Goal: Transaction & Acquisition: Purchase product/service

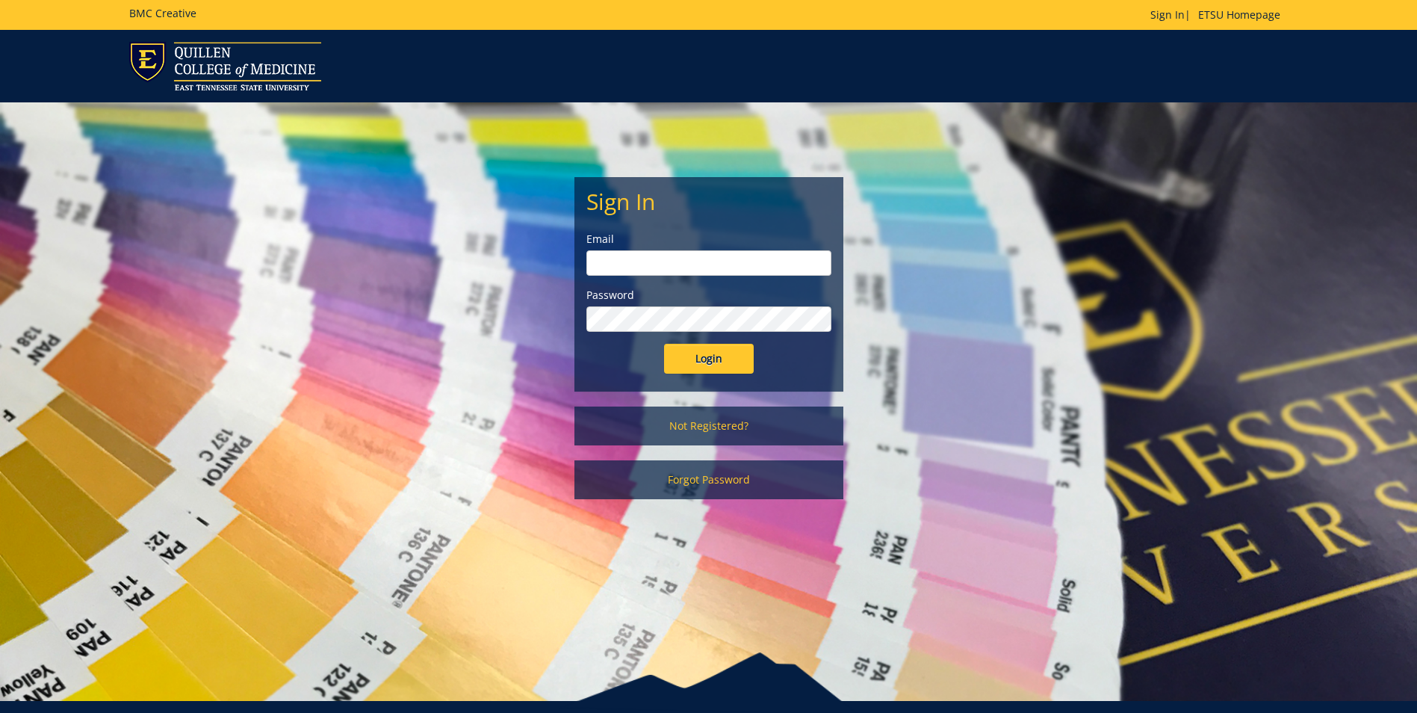
type input "morehouse@etsu.edu"
click at [733, 367] on input "Login" at bounding box center [709, 359] width 90 height 30
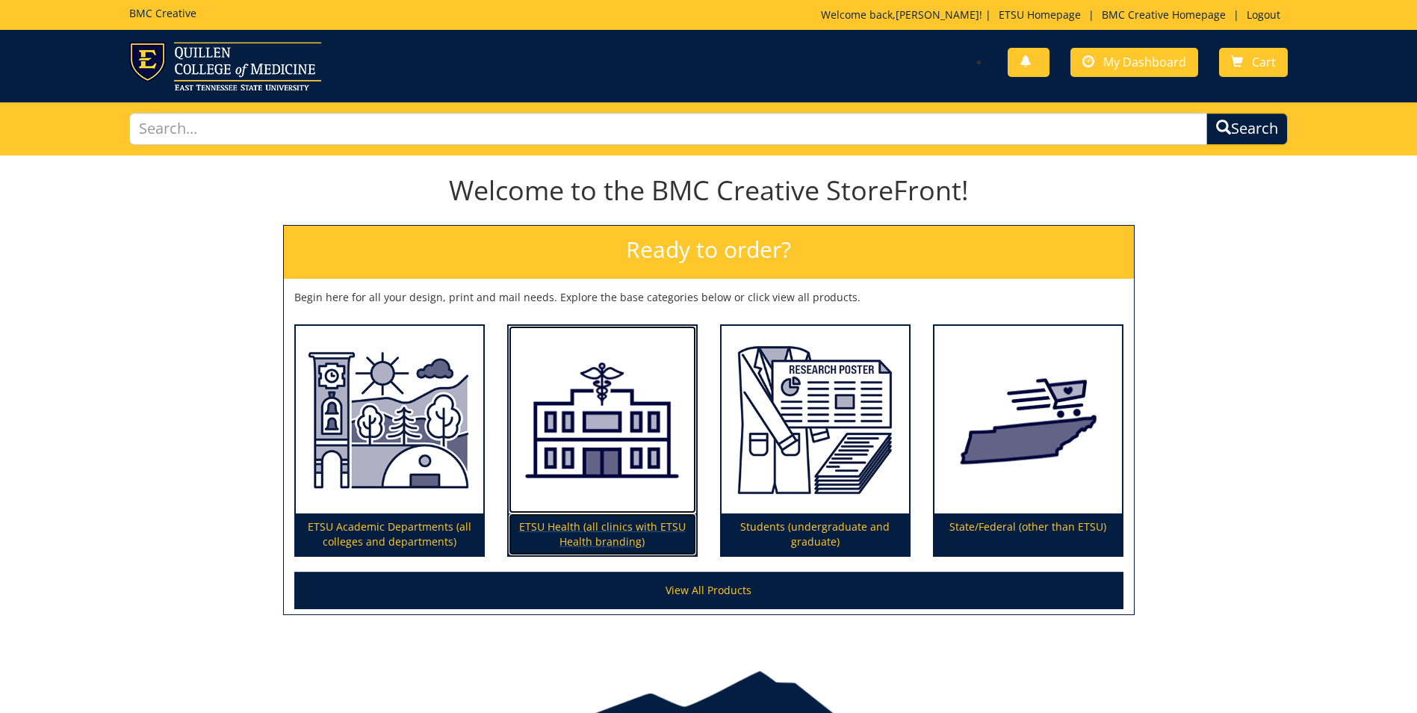
click at [569, 421] on img at bounding box center [603, 420] width 188 height 188
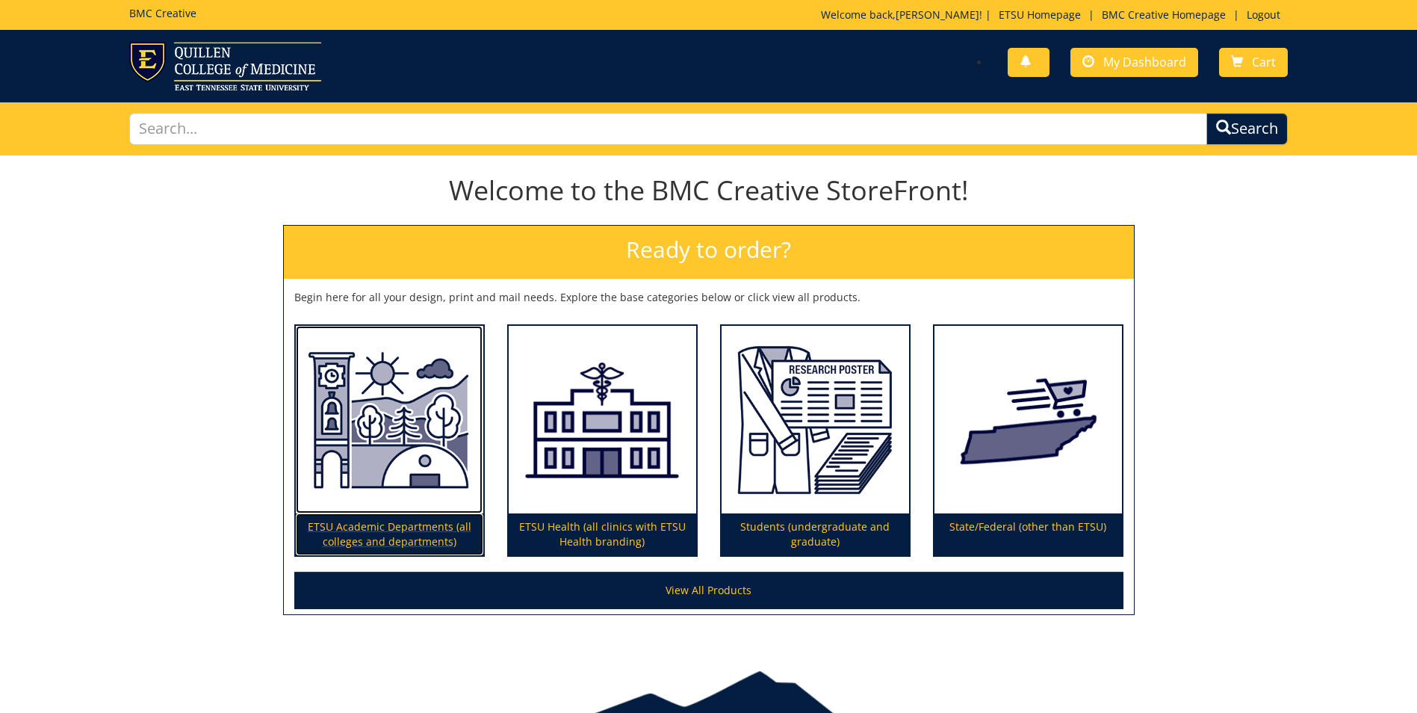
click at [412, 509] on img at bounding box center [390, 420] width 188 height 188
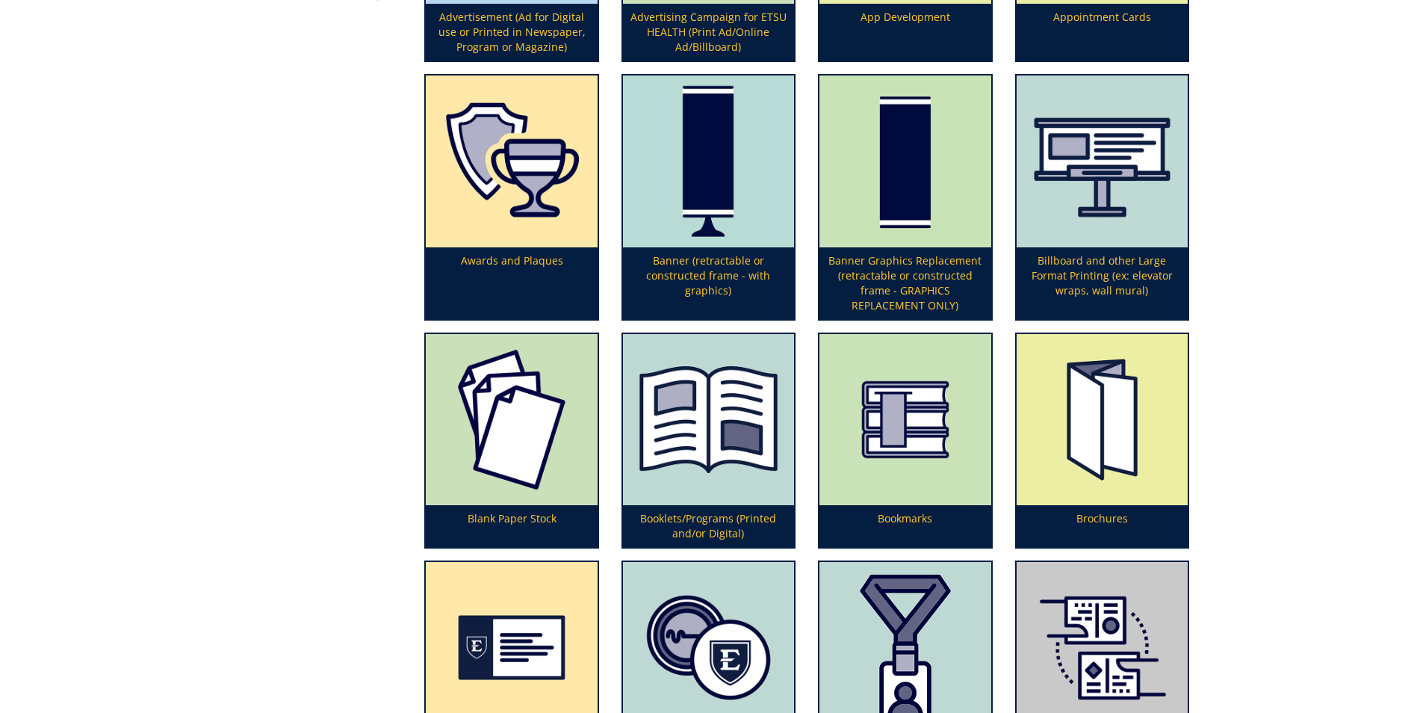
scroll to position [149, 0]
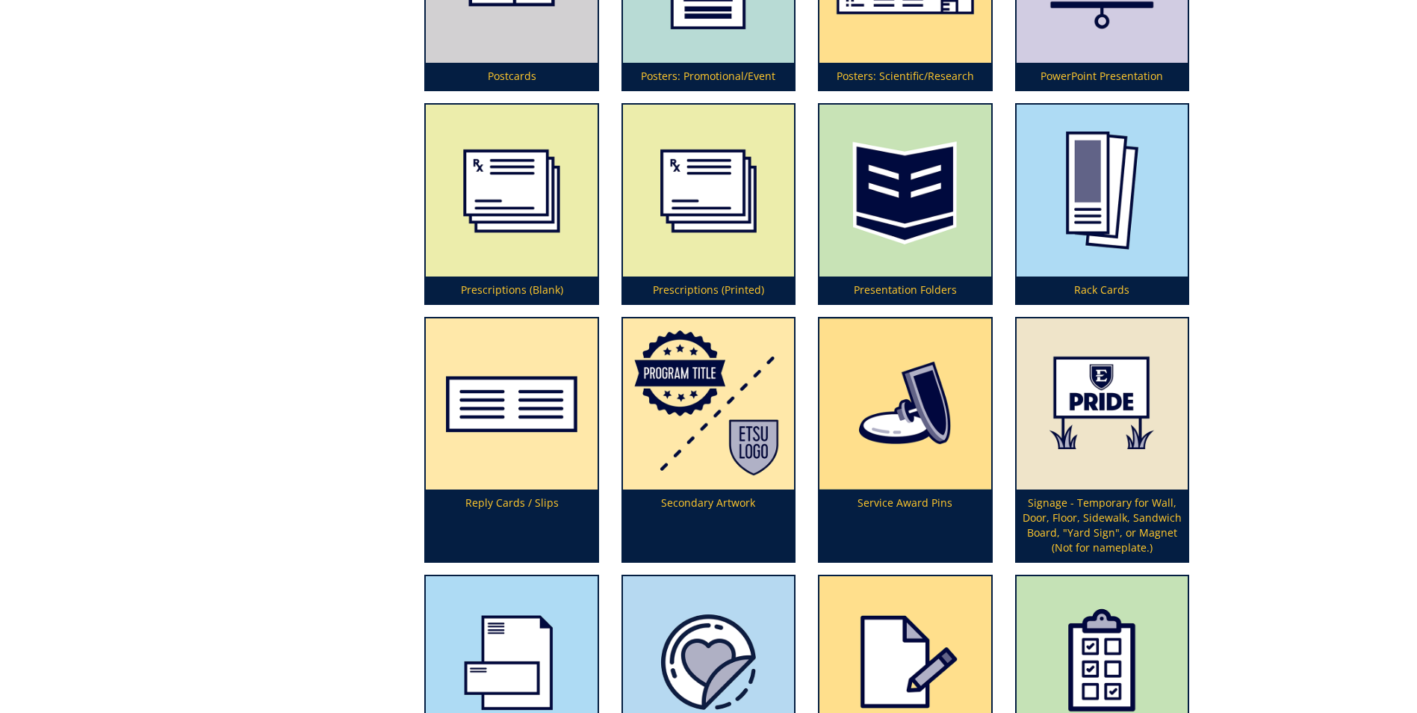
scroll to position [4258, 0]
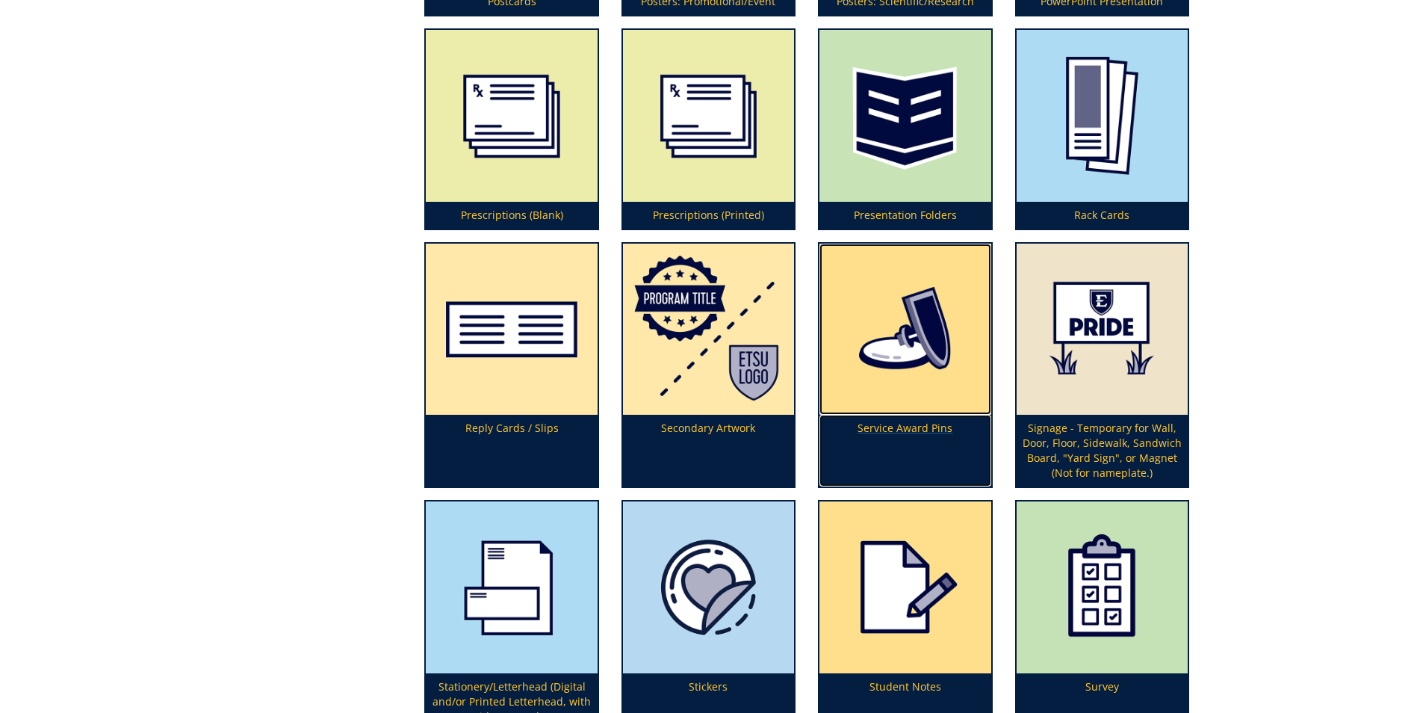
click at [864, 424] on p "Service Award Pins" at bounding box center [905, 451] width 171 height 72
click at [935, 420] on p "Service Award Pins" at bounding box center [905, 451] width 171 height 72
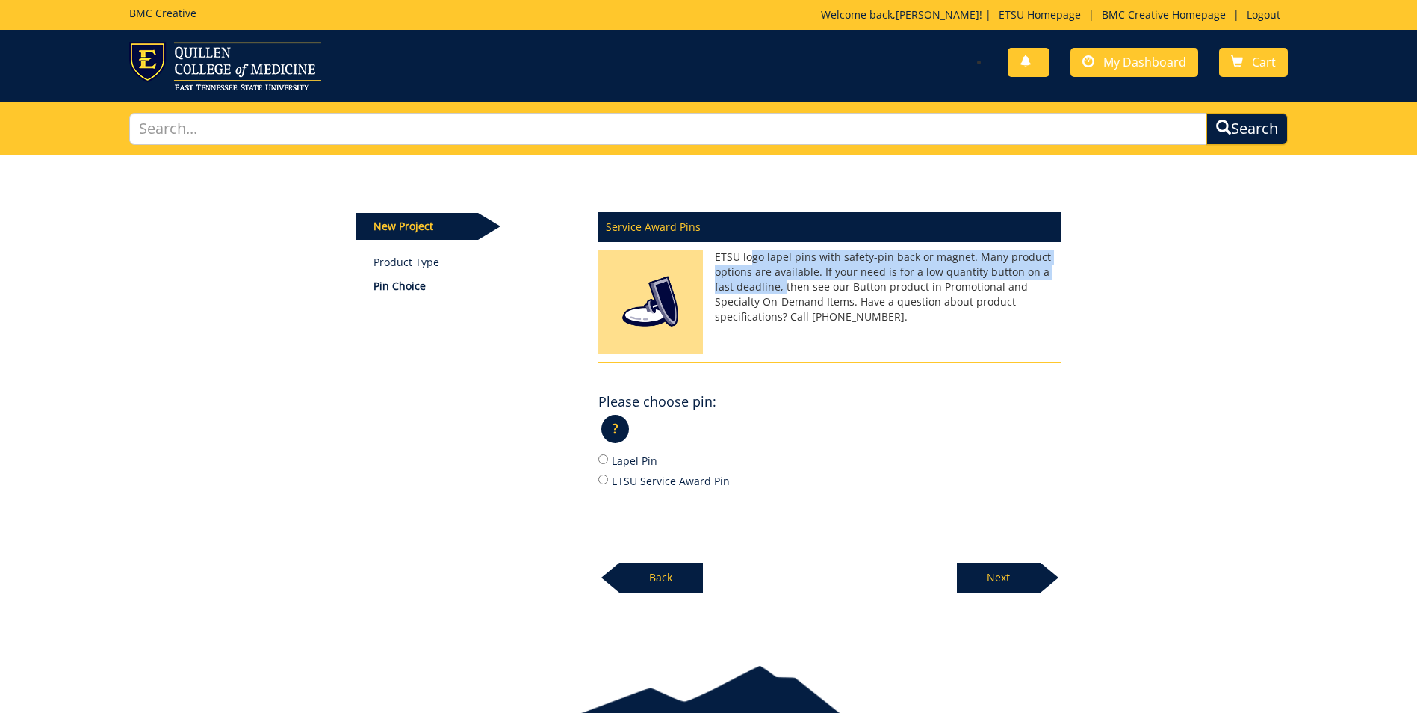
drag, startPoint x: 752, startPoint y: 264, endPoint x: 763, endPoint y: 287, distance: 25.4
click at [763, 287] on p "ETSU logo lapel pins with safety-pin back or magnet. Many product options are a…" at bounding box center [829, 287] width 463 height 75
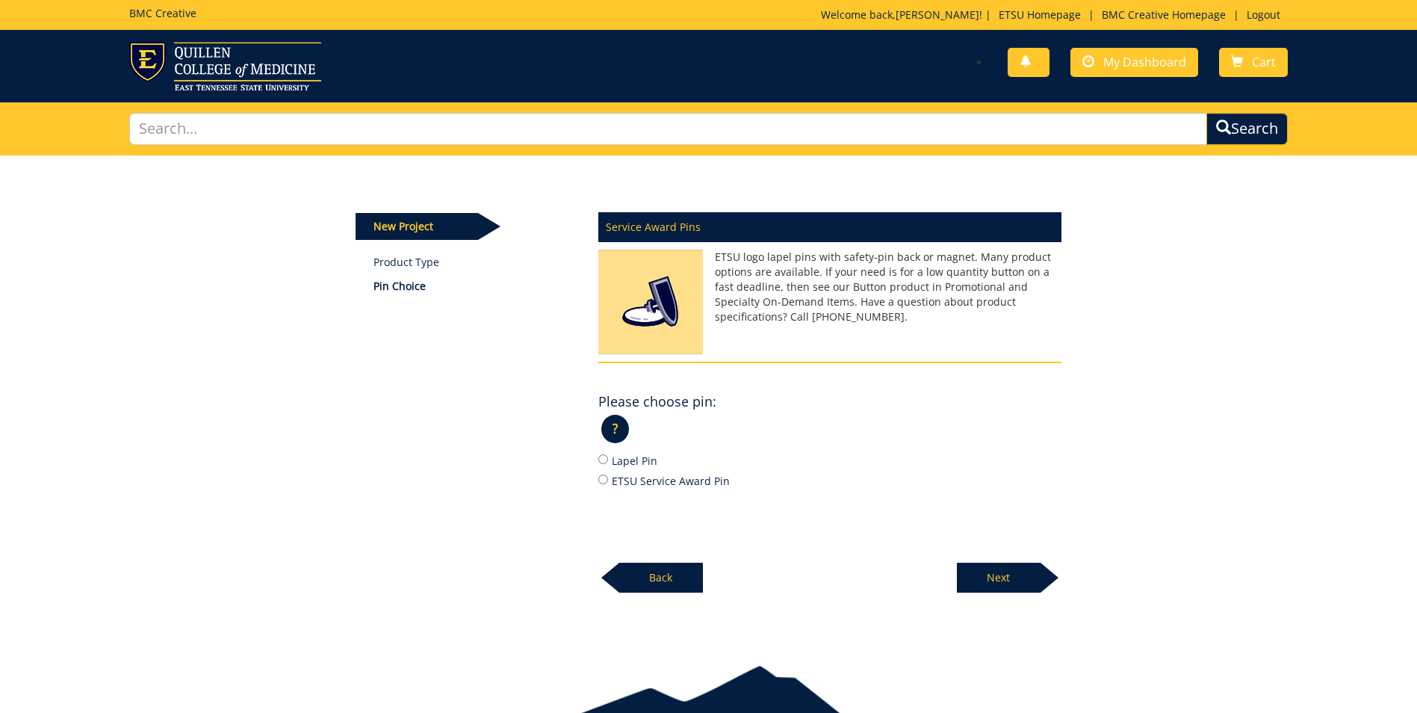
drag, startPoint x: 763, startPoint y: 287, endPoint x: 826, endPoint y: 290, distance: 62.8
click at [826, 290] on p "ETSU logo lapel pins with safety-pin back or magnet. Many product options are a…" at bounding box center [829, 287] width 463 height 75
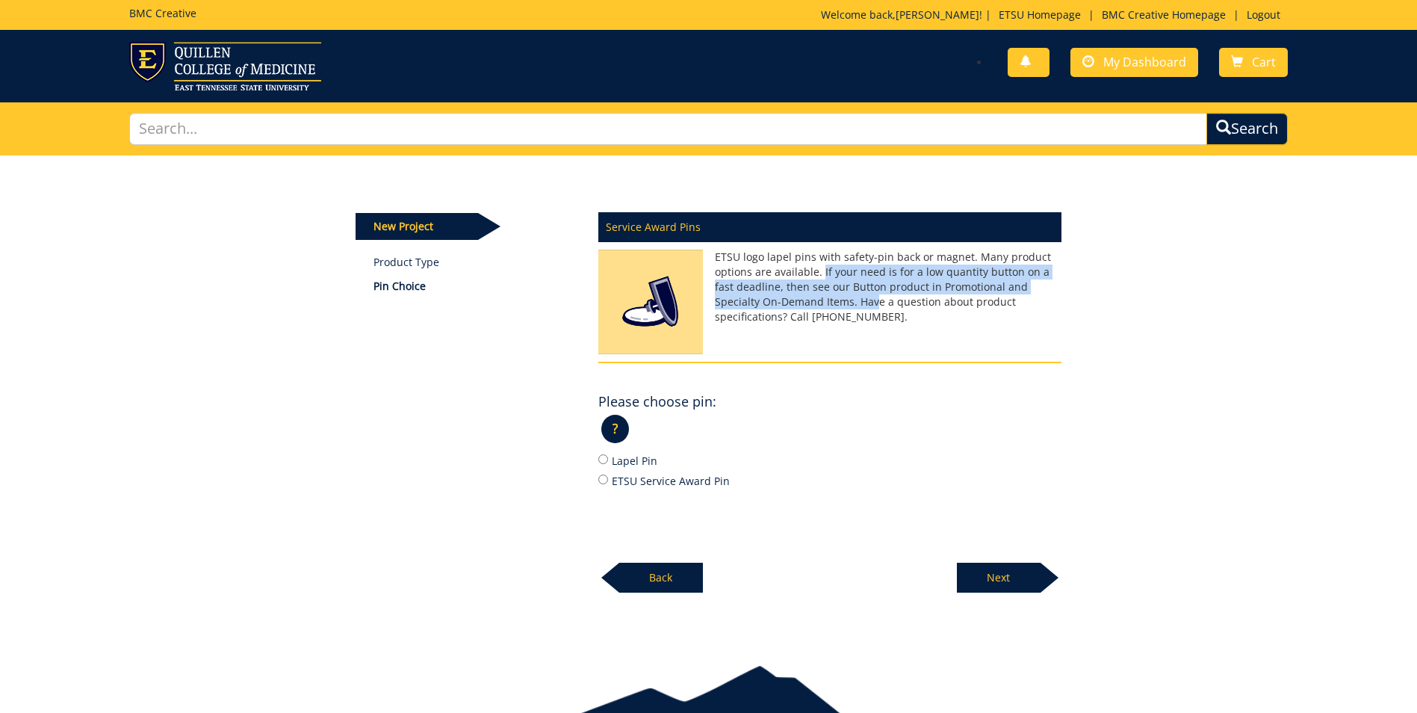
drag, startPoint x: 826, startPoint y: 302, endPoint x: 823, endPoint y: 267, distance: 34.6
click at [823, 267] on p "ETSU logo lapel pins with safety-pin back or magnet. Many product options are a…" at bounding box center [829, 287] width 463 height 75
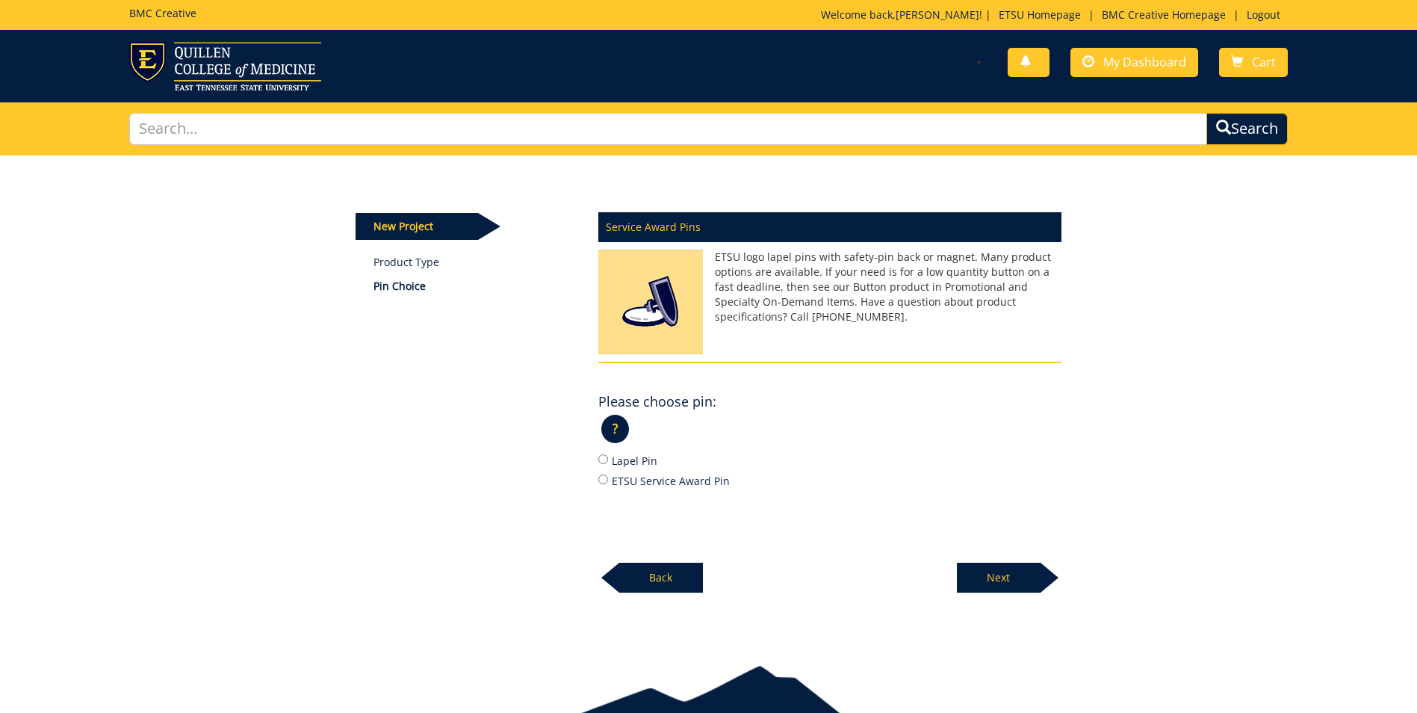
drag, startPoint x: 823, startPoint y: 267, endPoint x: 988, endPoint y: 259, distance: 166.1
click at [989, 259] on p "ETSU logo lapel pins with safety-pin back or magnet. Many product options are a…" at bounding box center [829, 287] width 463 height 75
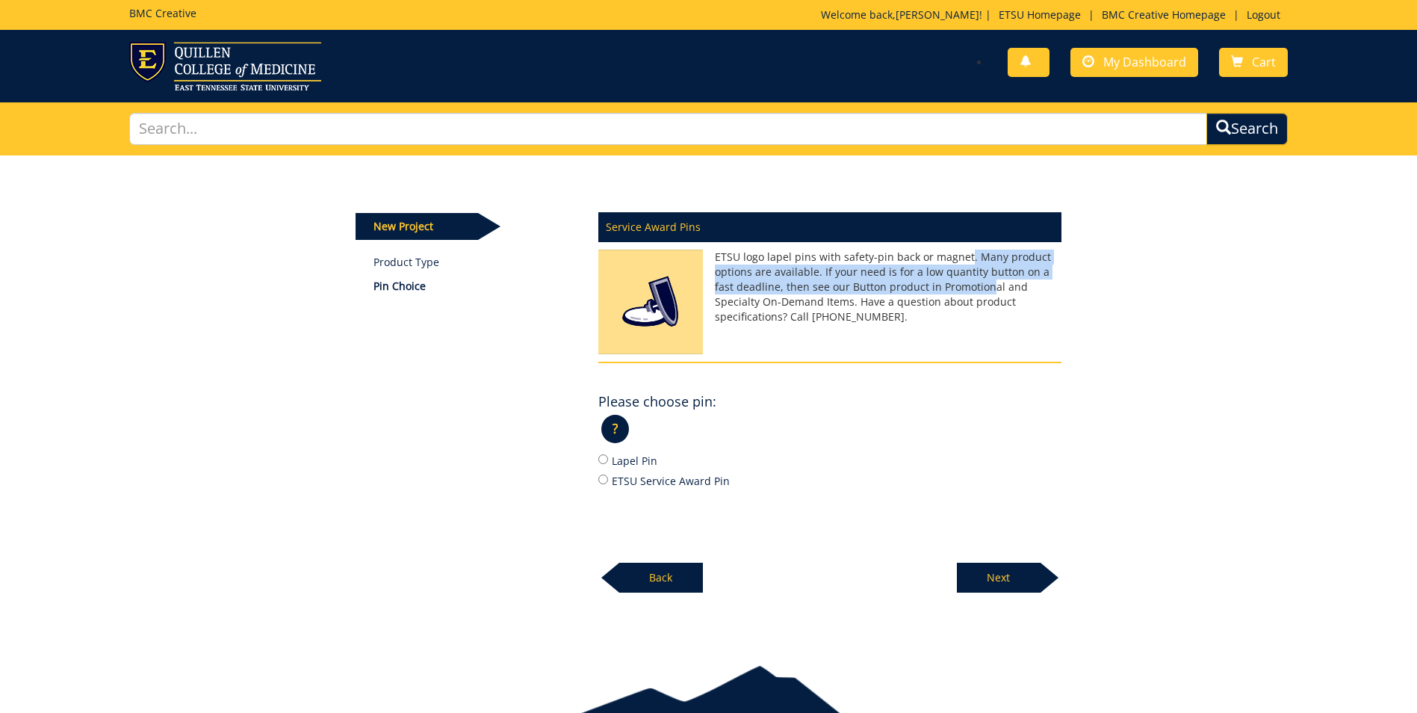
drag, startPoint x: 965, startPoint y: 256, endPoint x: 969, endPoint y: 294, distance: 38.4
click at [969, 294] on p "ETSU logo lapel pins with safety-pin back or magnet. Many product options are a…" at bounding box center [829, 287] width 463 height 75
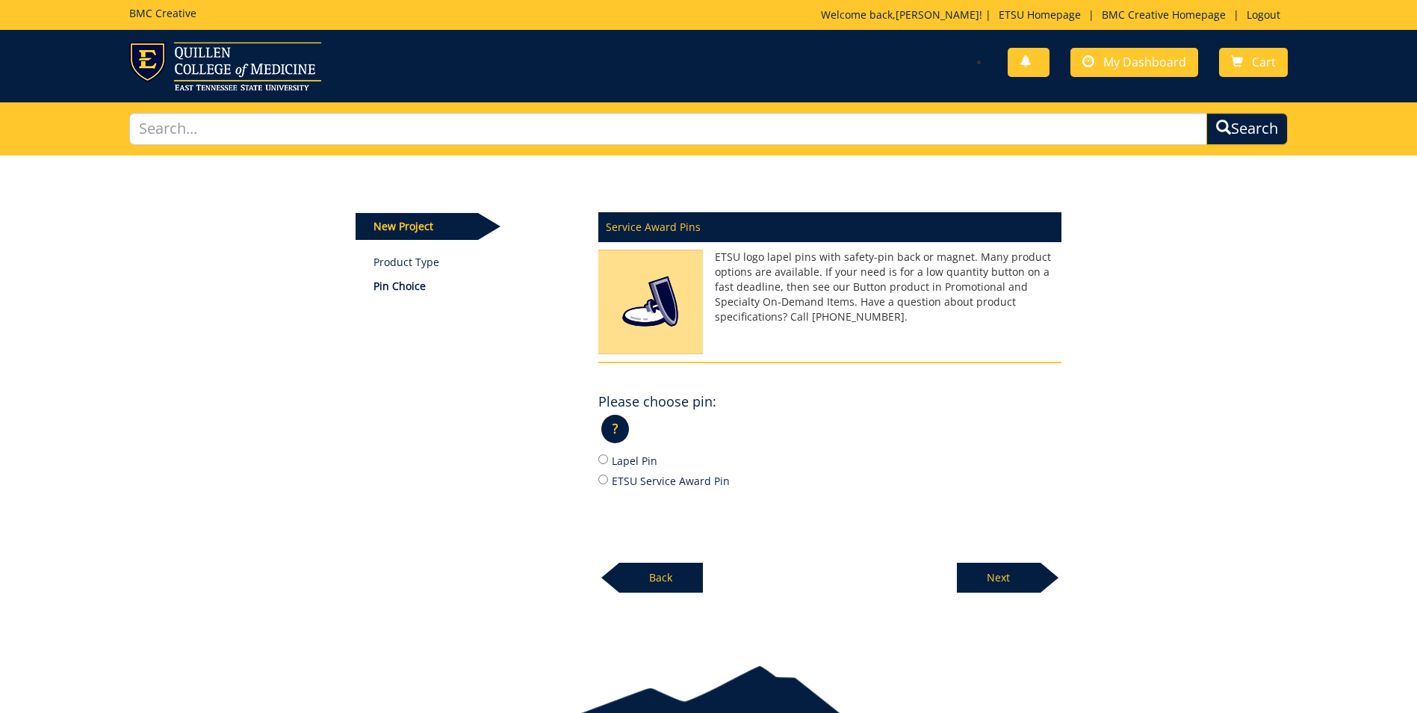
drag, startPoint x: 969, startPoint y: 294, endPoint x: 959, endPoint y: 314, distance: 22.7
click at [959, 314] on p "ETSU logo lapel pins with safety-pin back or magnet. Many product options are a…" at bounding box center [829, 287] width 463 height 75
click at [635, 460] on label "Lapel Pin" at bounding box center [829, 460] width 463 height 16
click at [608, 460] on input "Lapel Pin" at bounding box center [603, 459] width 10 height 10
radio input "true"
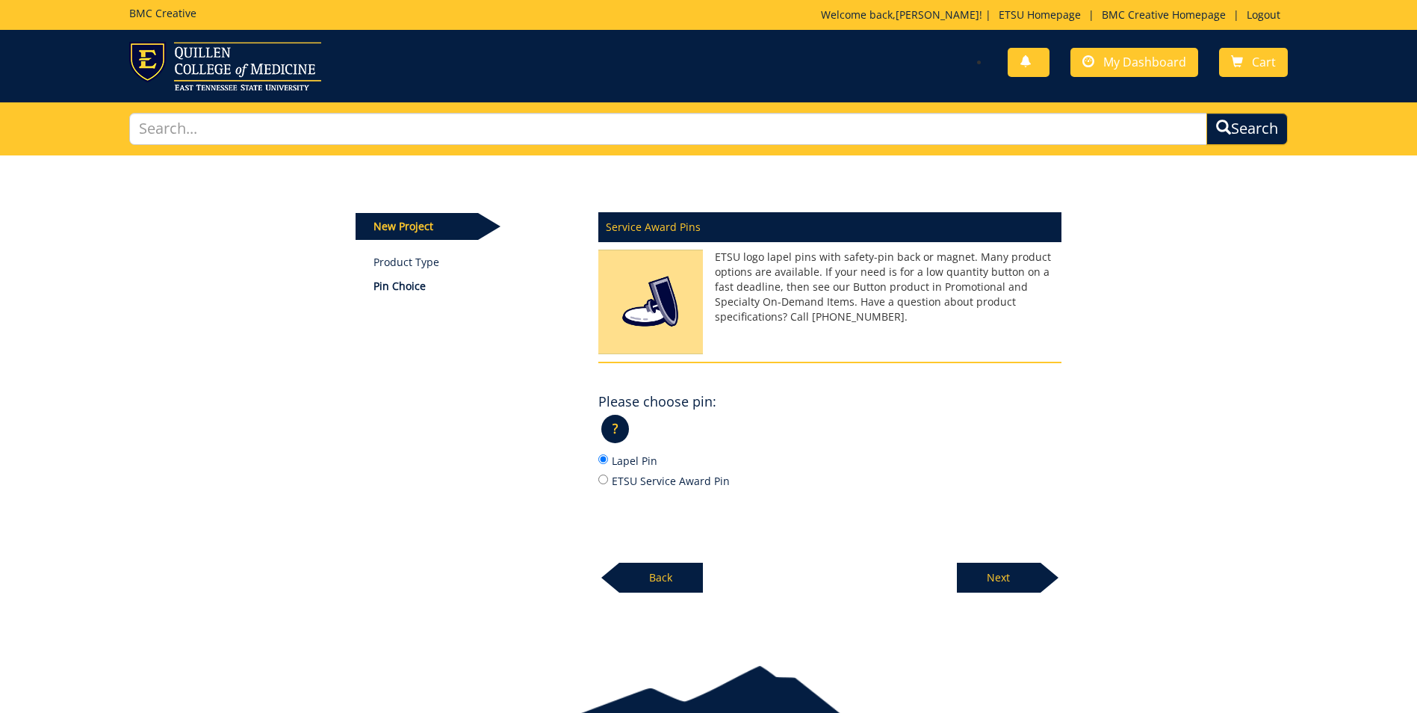
click at [1002, 571] on p "Next" at bounding box center [999, 578] width 84 height 30
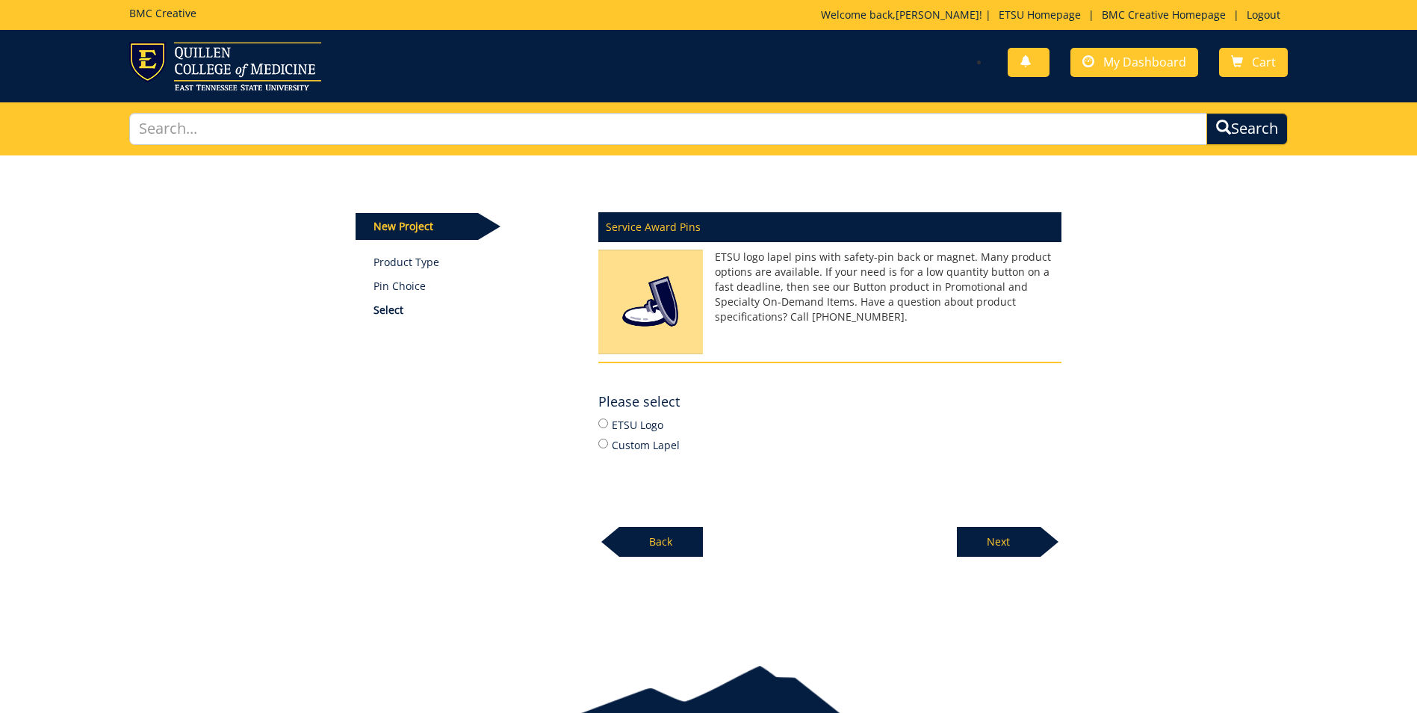
click at [643, 428] on label "ETSU Logo" at bounding box center [829, 424] width 463 height 16
click at [608, 428] on input "ETSU Logo" at bounding box center [603, 423] width 10 height 10
radio input "true"
click at [979, 545] on p "Next" at bounding box center [999, 542] width 84 height 30
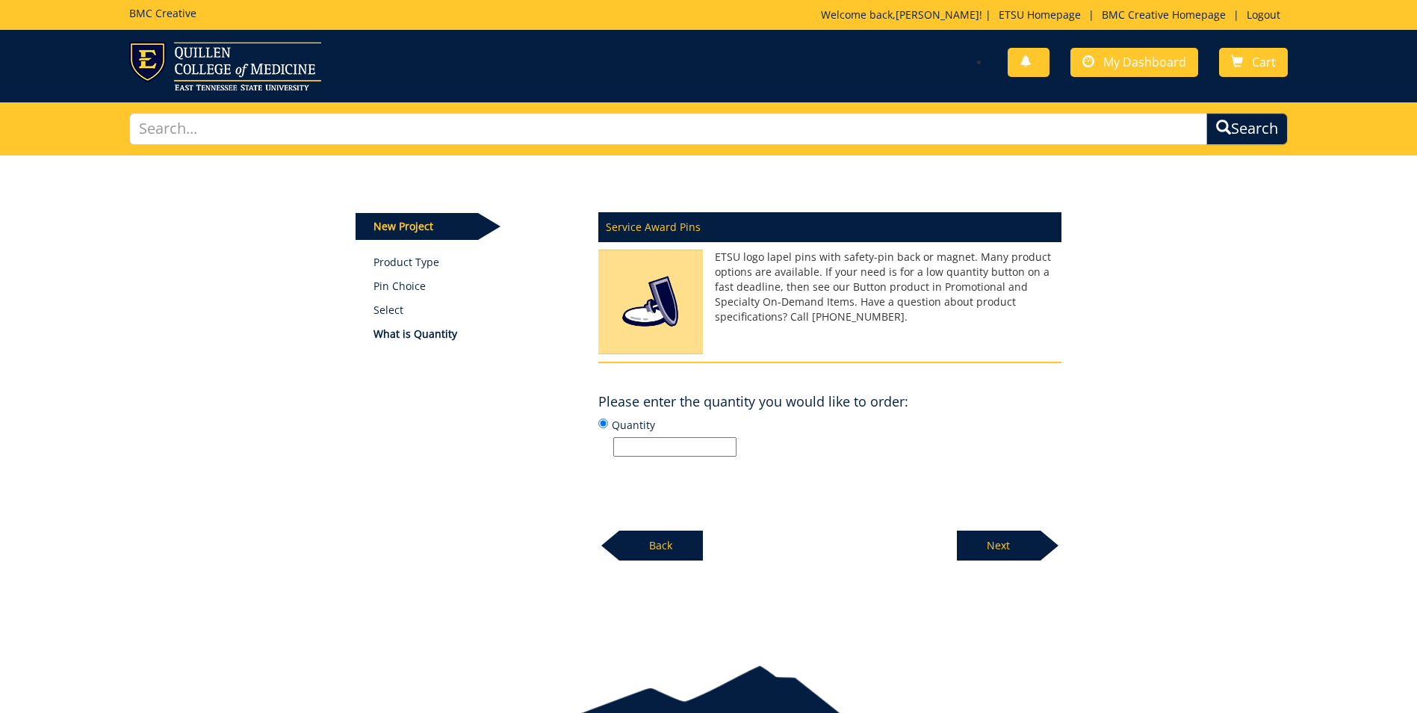
click at [662, 442] on input "Quantity" at bounding box center [674, 446] width 123 height 19
click at [448, 493] on div "New Project Product Type Pin Choice Select What is Quantity Service Award Pins …" at bounding box center [708, 358] width 728 height 406
click at [642, 451] on input "Quantity" at bounding box center [674, 446] width 123 height 19
type input "50"
click at [872, 453] on p "50" at bounding box center [837, 446] width 448 height 19
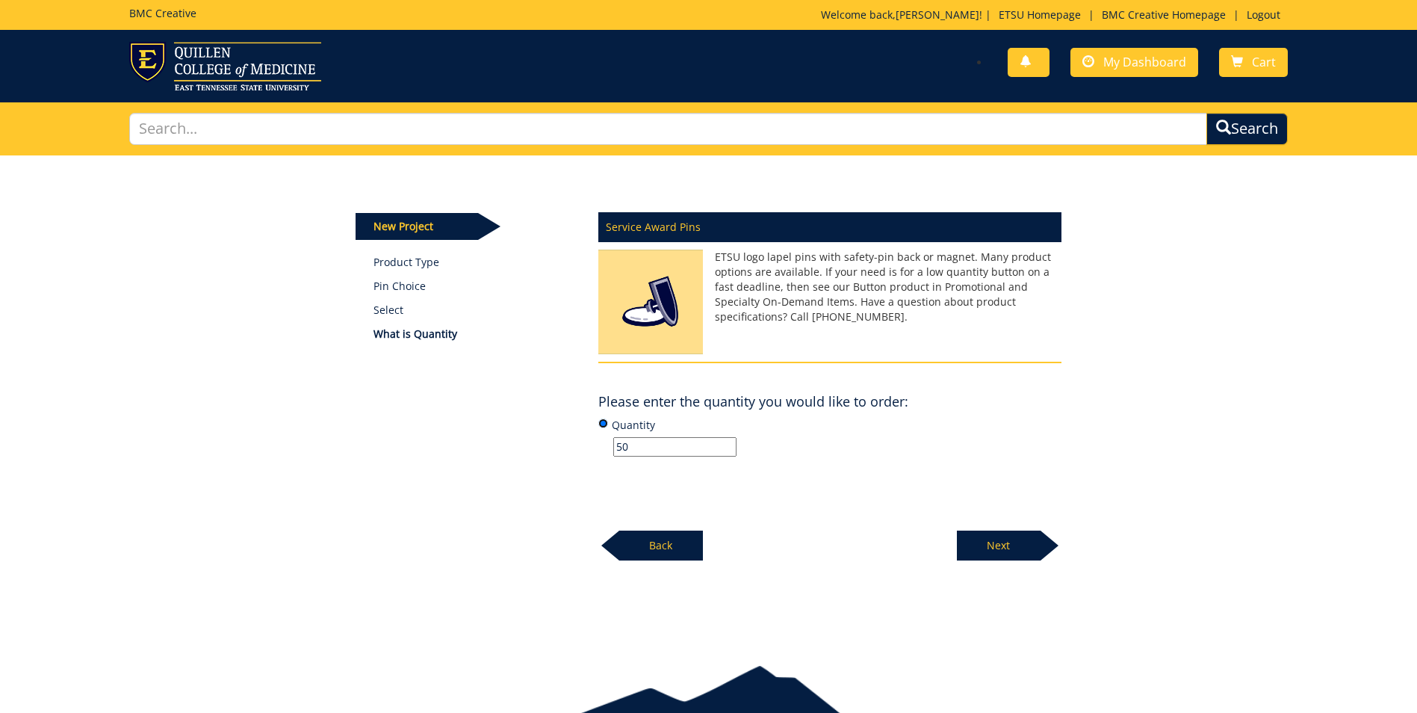
click at [608, 428] on input "Quantity 50" at bounding box center [603, 423] width 10 height 10
click at [991, 547] on p "Next" at bounding box center [999, 545] width 84 height 30
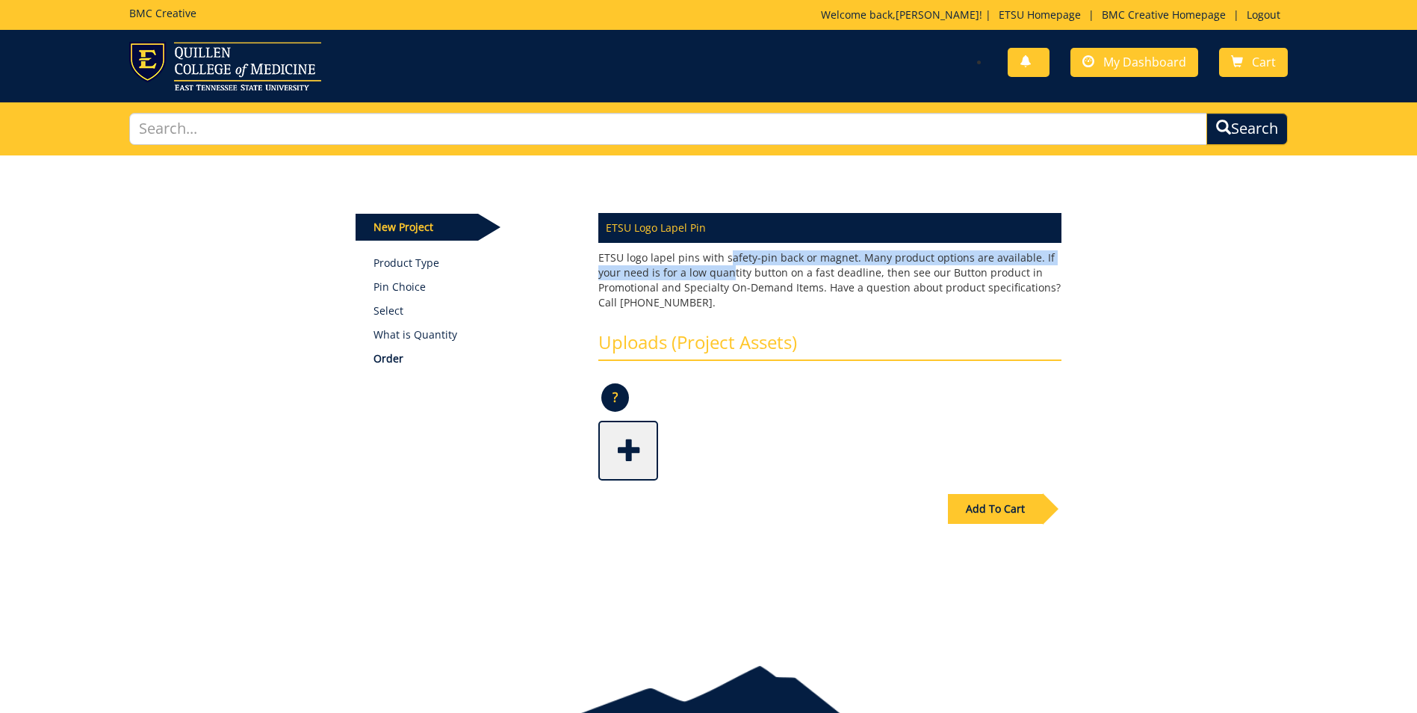
drag, startPoint x: 727, startPoint y: 261, endPoint x: 733, endPoint y: 270, distance: 10.8
click at [733, 270] on p "ETSU logo lapel pins with safety-pin back or magnet. Many product options are a…" at bounding box center [829, 280] width 463 height 60
drag, startPoint x: 733, startPoint y: 270, endPoint x: 745, endPoint y: 286, distance: 19.7
click at [745, 286] on p "ETSU logo lapel pins with safety-pin back or magnet. Many product options are a…" at bounding box center [829, 280] width 463 height 60
drag, startPoint x: 744, startPoint y: 289, endPoint x: 740, endPoint y: 258, distance: 30.9
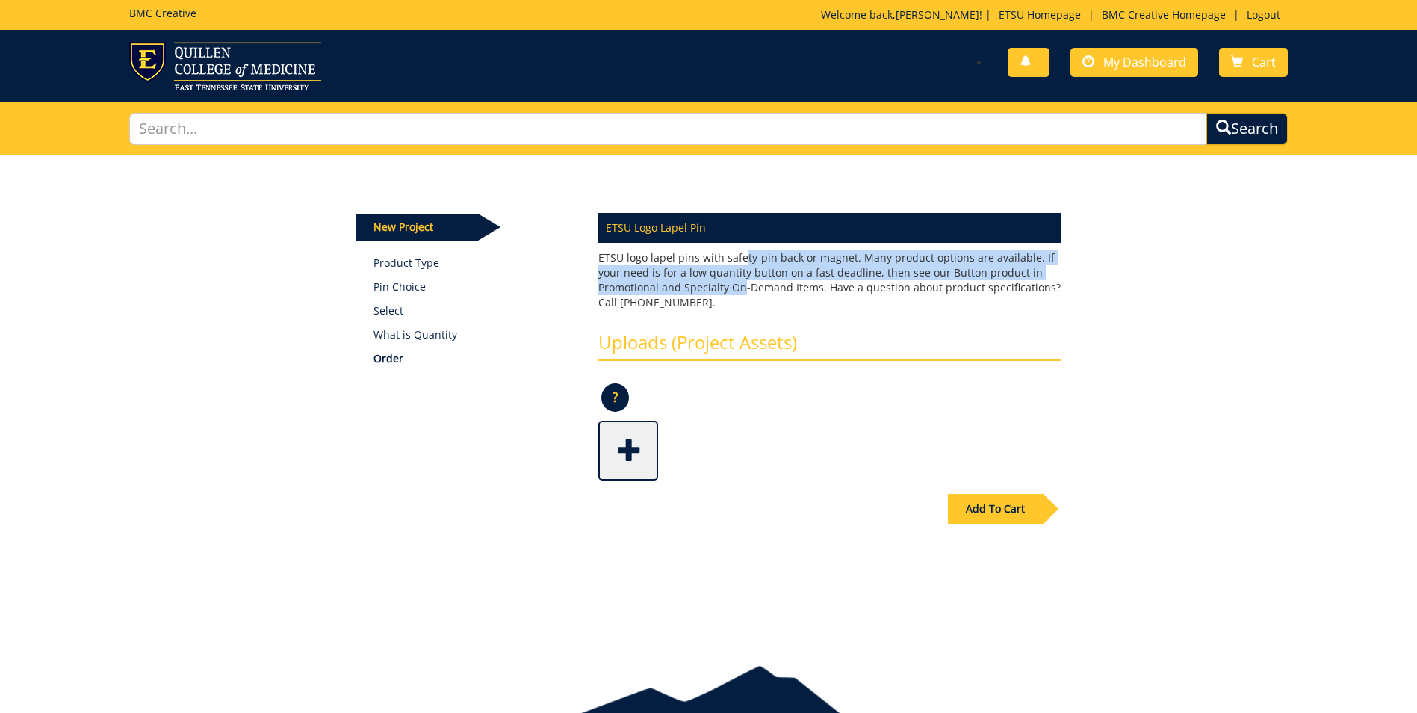
click at [740, 258] on p "ETSU logo lapel pins with safety-pin back or magnet. Many product options are a…" at bounding box center [829, 280] width 463 height 60
drag, startPoint x: 740, startPoint y: 258, endPoint x: 677, endPoint y: 279, distance: 66.9
click at [677, 279] on p "ETSU logo lapel pins with safety-pin back or magnet. Many product options are a…" at bounding box center [829, 280] width 463 height 60
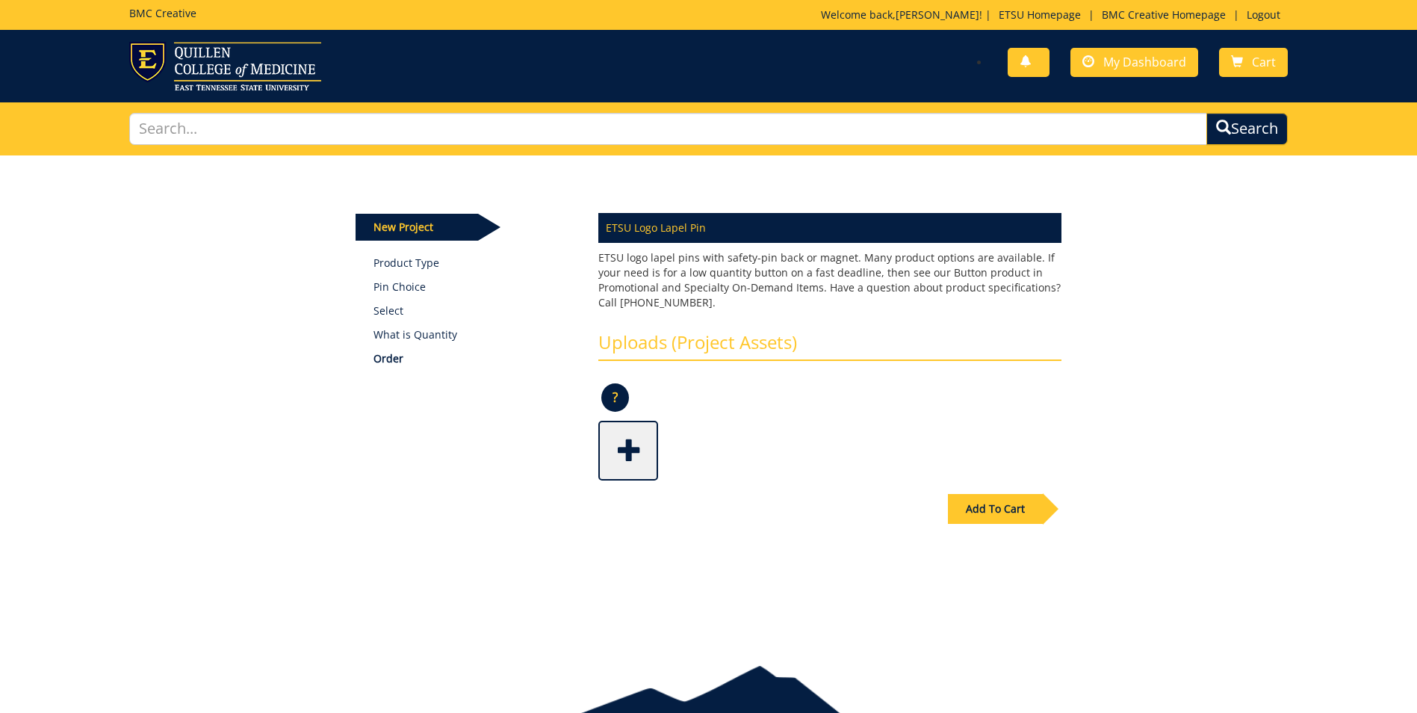
click at [677, 279] on p "ETSU logo lapel pins with safety-pin back or magnet. Many product options are a…" at bounding box center [829, 280] width 463 height 60
click at [402, 271] on div "New Project Product Type Pin Choice Select What is Quantity Order" at bounding box center [466, 285] width 220 height 162
click at [403, 280] on p "Pin Choice" at bounding box center [475, 286] width 202 height 15
click at [403, 288] on p "Pin Choice" at bounding box center [475, 286] width 202 height 15
click at [404, 235] on p "New Project" at bounding box center [417, 227] width 123 height 27
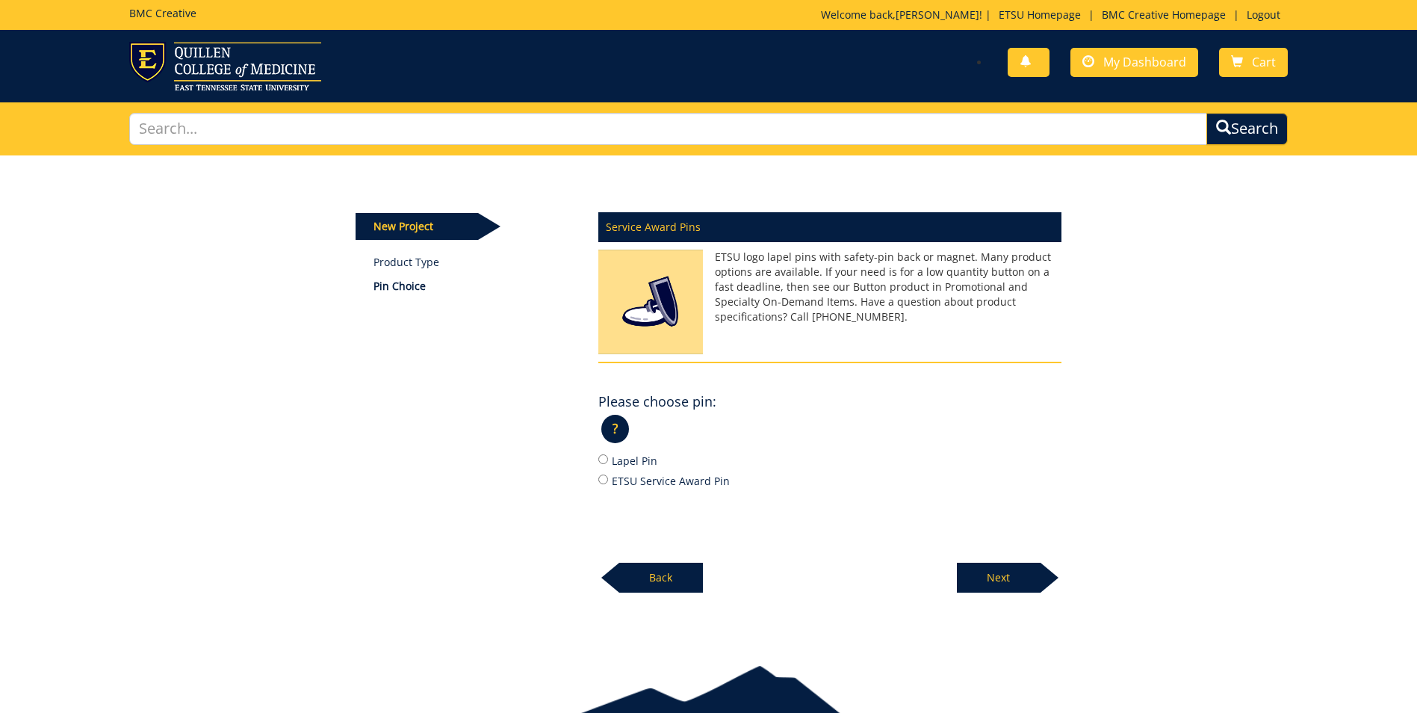
click at [618, 465] on label "Lapel Pin" at bounding box center [829, 460] width 463 height 16
click at [608, 464] on input "Lapel Pin" at bounding box center [603, 459] width 10 height 10
radio input "true"
drag, startPoint x: 836, startPoint y: 258, endPoint x: 841, endPoint y: 275, distance: 17.2
click at [841, 275] on p "ETSU logo lapel pins with safety-pin back or magnet. Many product options are a…" at bounding box center [829, 287] width 463 height 75
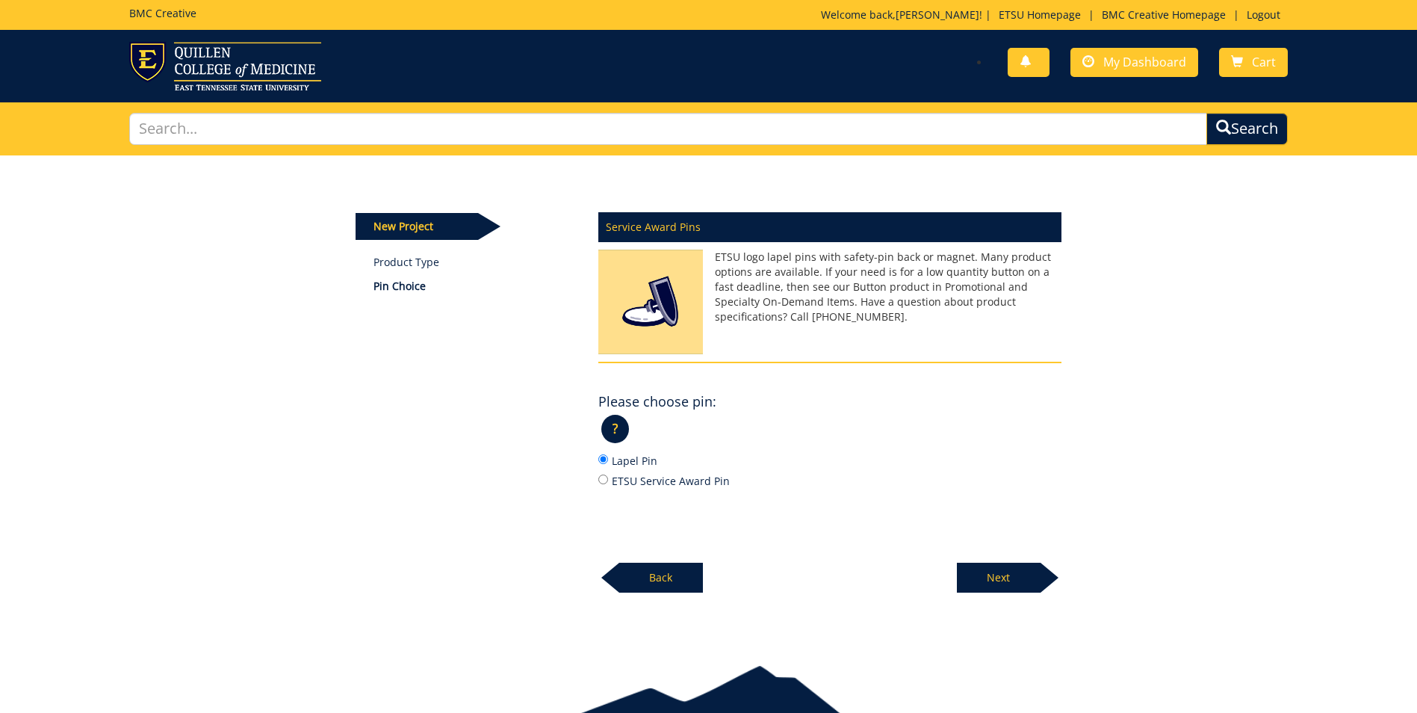
drag, startPoint x: 841, startPoint y: 275, endPoint x: 855, endPoint y: 297, distance: 26.1
click at [855, 297] on p "ETSU logo lapel pins with safety-pin back or magnet. Many product options are a…" at bounding box center [829, 287] width 463 height 75
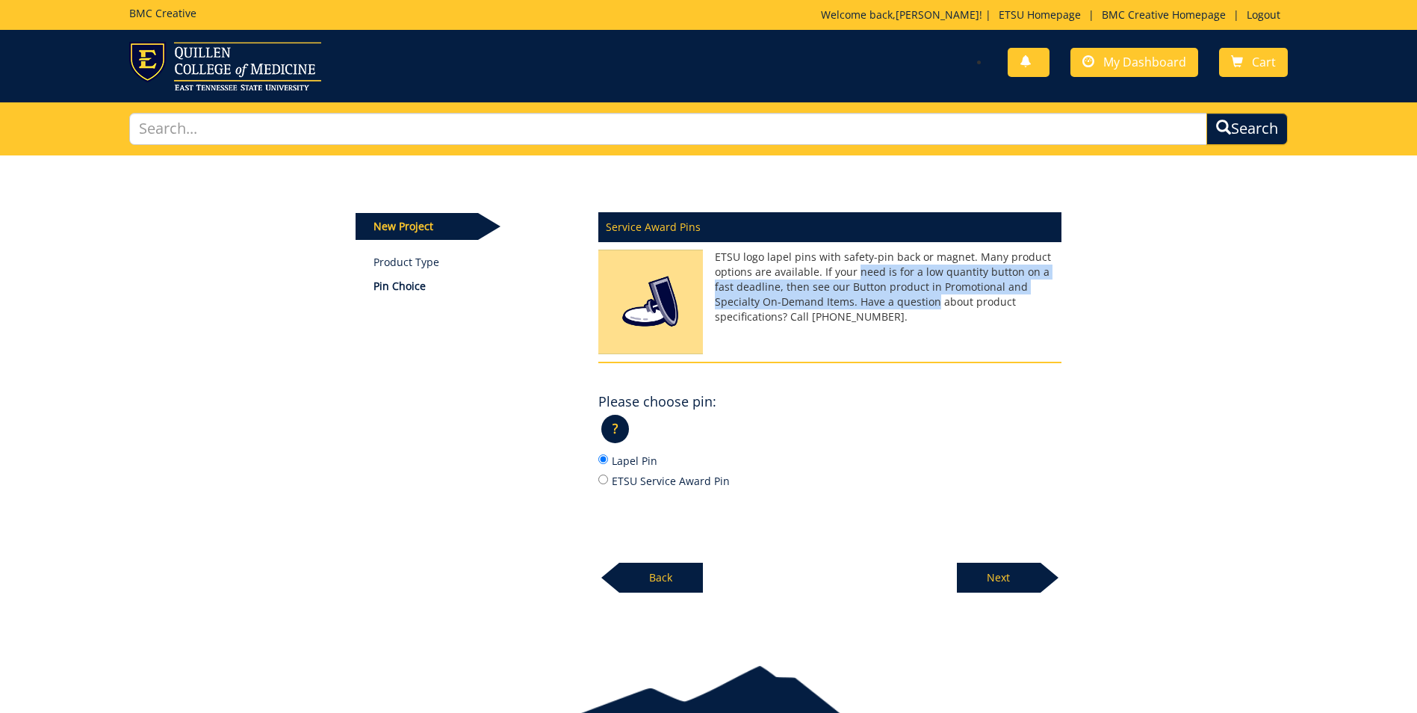
drag, startPoint x: 855, startPoint y: 297, endPoint x: 855, endPoint y: 274, distance: 23.2
click at [855, 274] on p "ETSU logo lapel pins with safety-pin back or magnet. Many product options are a…" at bounding box center [829, 287] width 463 height 75
drag, startPoint x: 855, startPoint y: 274, endPoint x: 798, endPoint y: 284, distance: 57.6
click at [798, 284] on p "ETSU logo lapel pins with safety-pin back or magnet. Many product options are a…" at bounding box center [829, 287] width 463 height 75
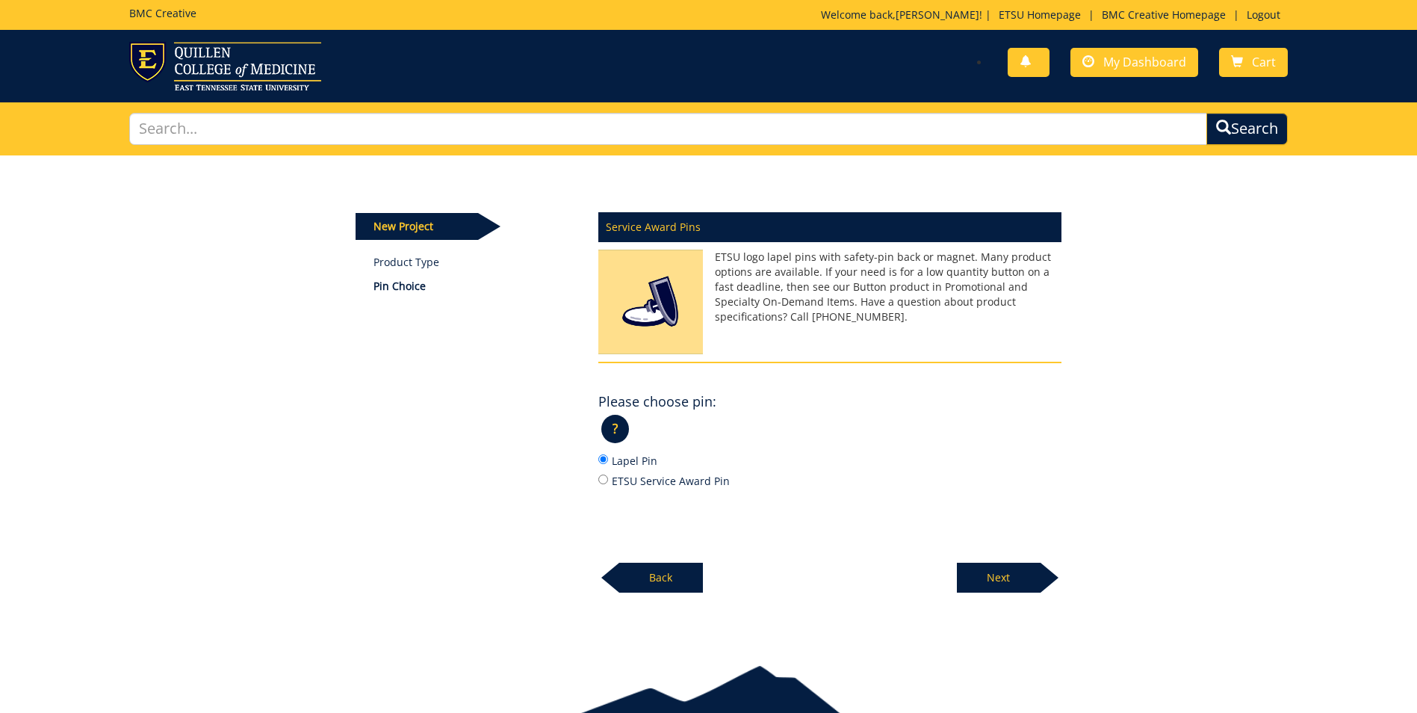
click at [993, 589] on p "Next" at bounding box center [999, 578] width 84 height 30
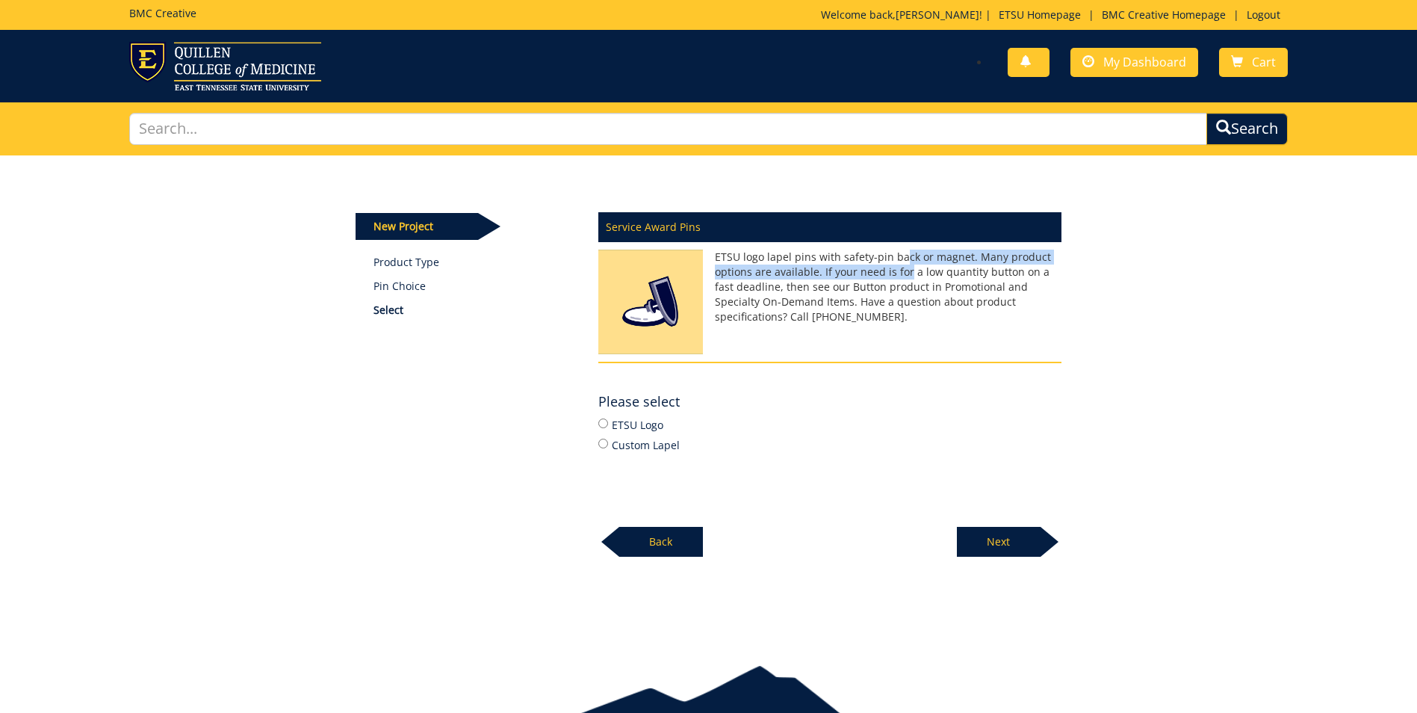
drag, startPoint x: 903, startPoint y: 254, endPoint x: 907, endPoint y: 267, distance: 14.0
click at [907, 267] on p "ETSU logo lapel pins with safety-pin back or magnet. Many product options are a…" at bounding box center [829, 287] width 463 height 75
click at [614, 419] on label "ETSU Logo" at bounding box center [829, 424] width 463 height 16
click at [608, 419] on input "ETSU Logo" at bounding box center [603, 423] width 10 height 10
radio input "true"
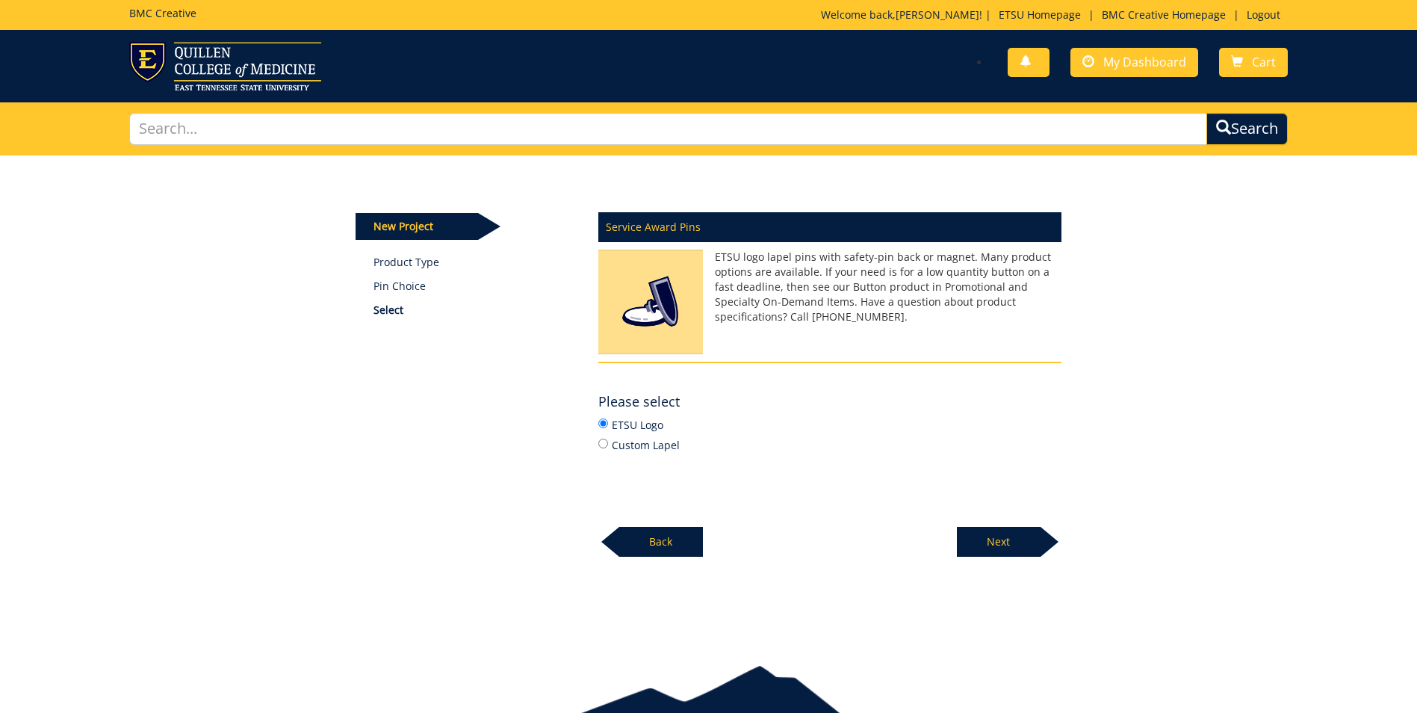
click at [998, 542] on p "Next" at bounding box center [999, 542] width 84 height 30
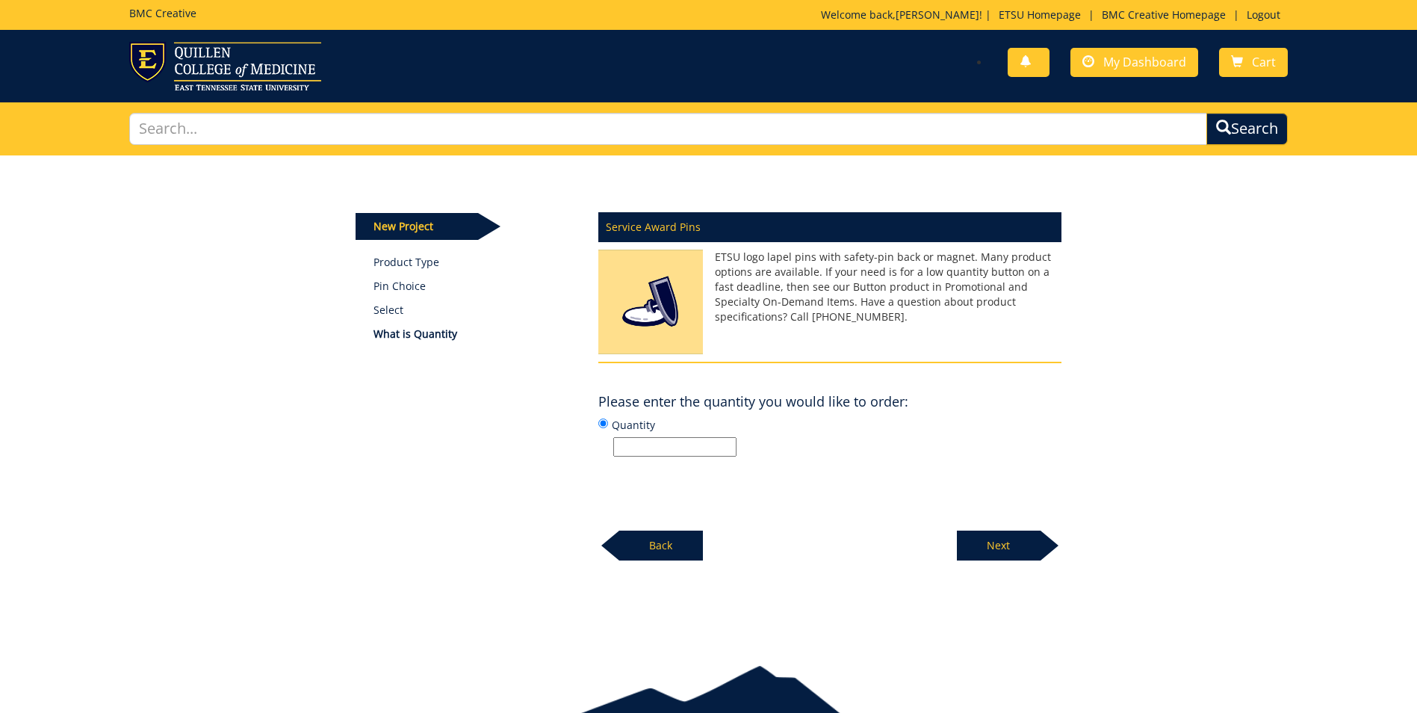
click at [723, 445] on input "Quantity" at bounding box center [674, 446] width 123 height 19
type input "50"
click at [1012, 527] on div "Next" at bounding box center [1009, 539] width 105 height 41
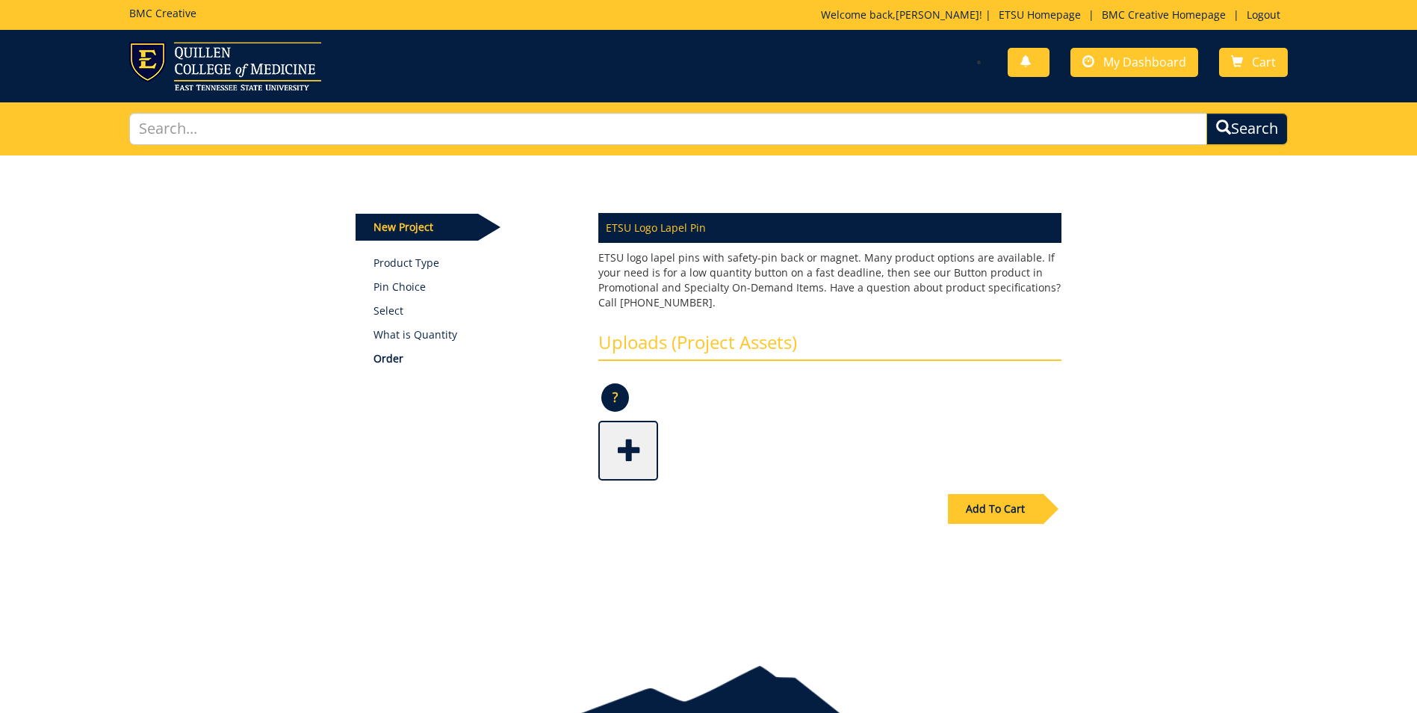
click at [618, 394] on p "?" at bounding box center [615, 397] width 28 height 28
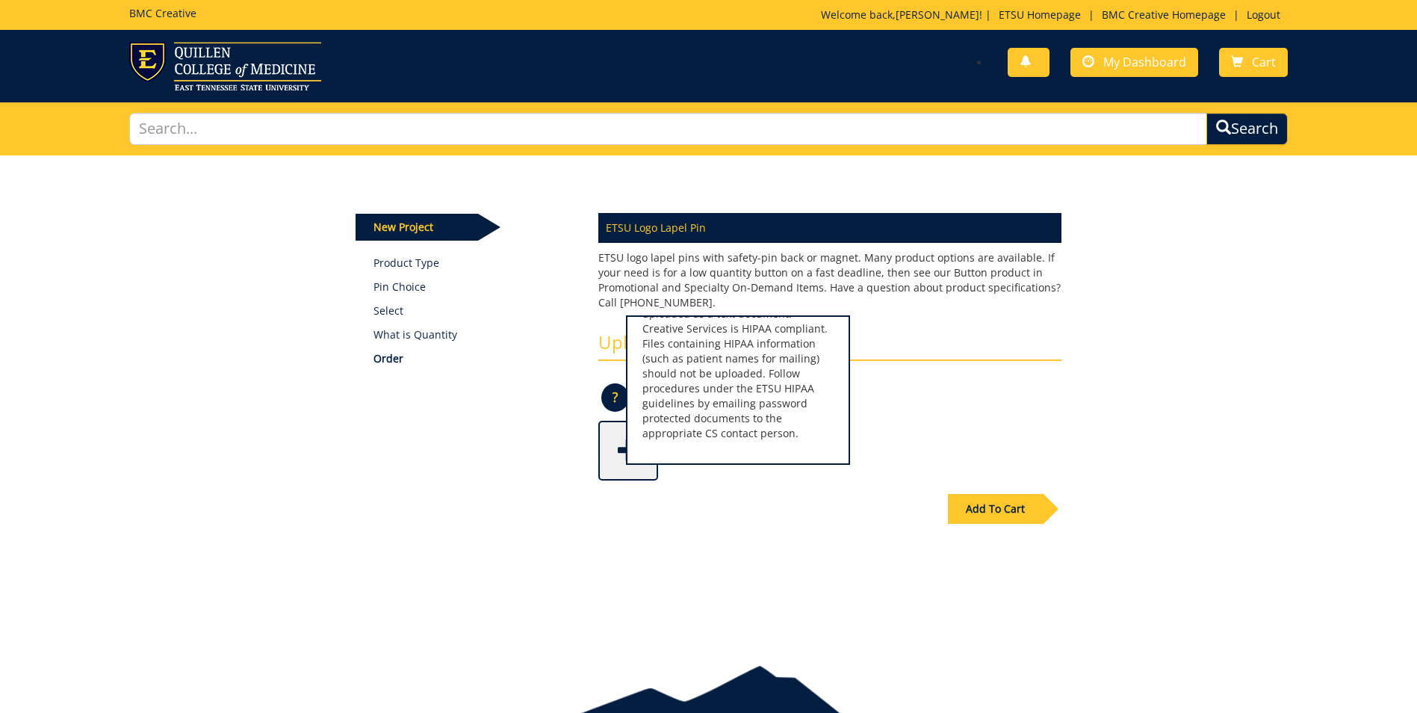
scroll to position [3, 0]
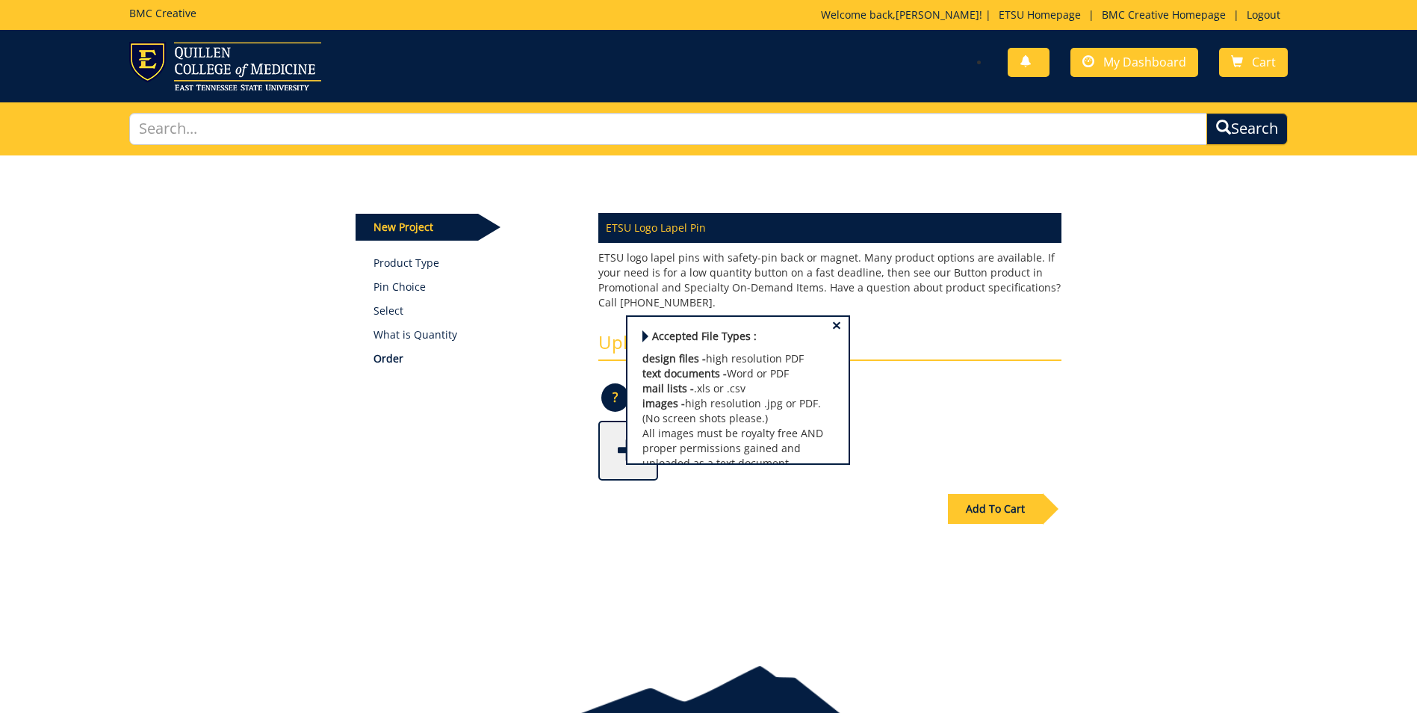
click at [727, 359] on p "design files - high resolution PDF text documents - Word or PDF mail lists - .x…" at bounding box center [738, 470] width 191 height 239
click at [727, 380] on p "design files - high resolution PDF text documents - Word or PDF mail lists - .x…" at bounding box center [738, 470] width 191 height 239
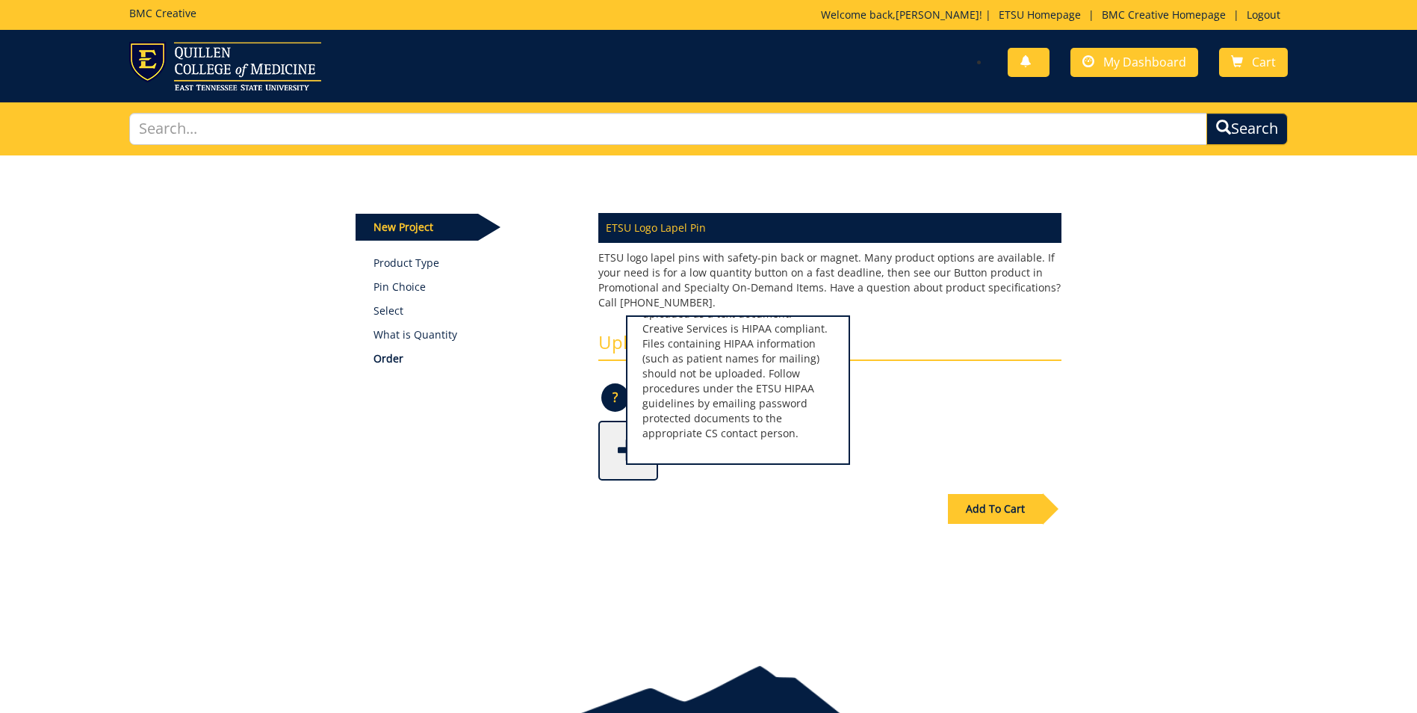
click at [784, 512] on div "Add To Cart" at bounding box center [708, 539] width 728 height 117
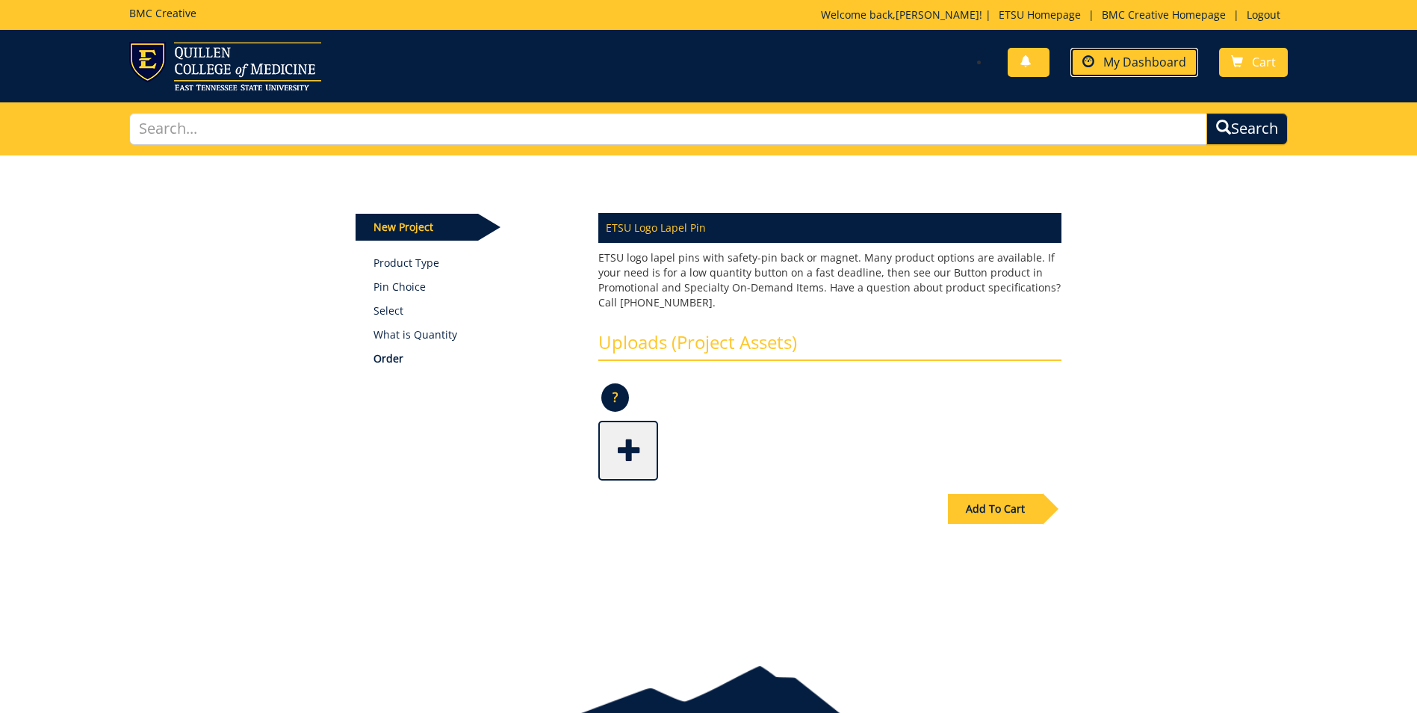
click at [1154, 70] on link "My Dashboard" at bounding box center [1135, 62] width 128 height 29
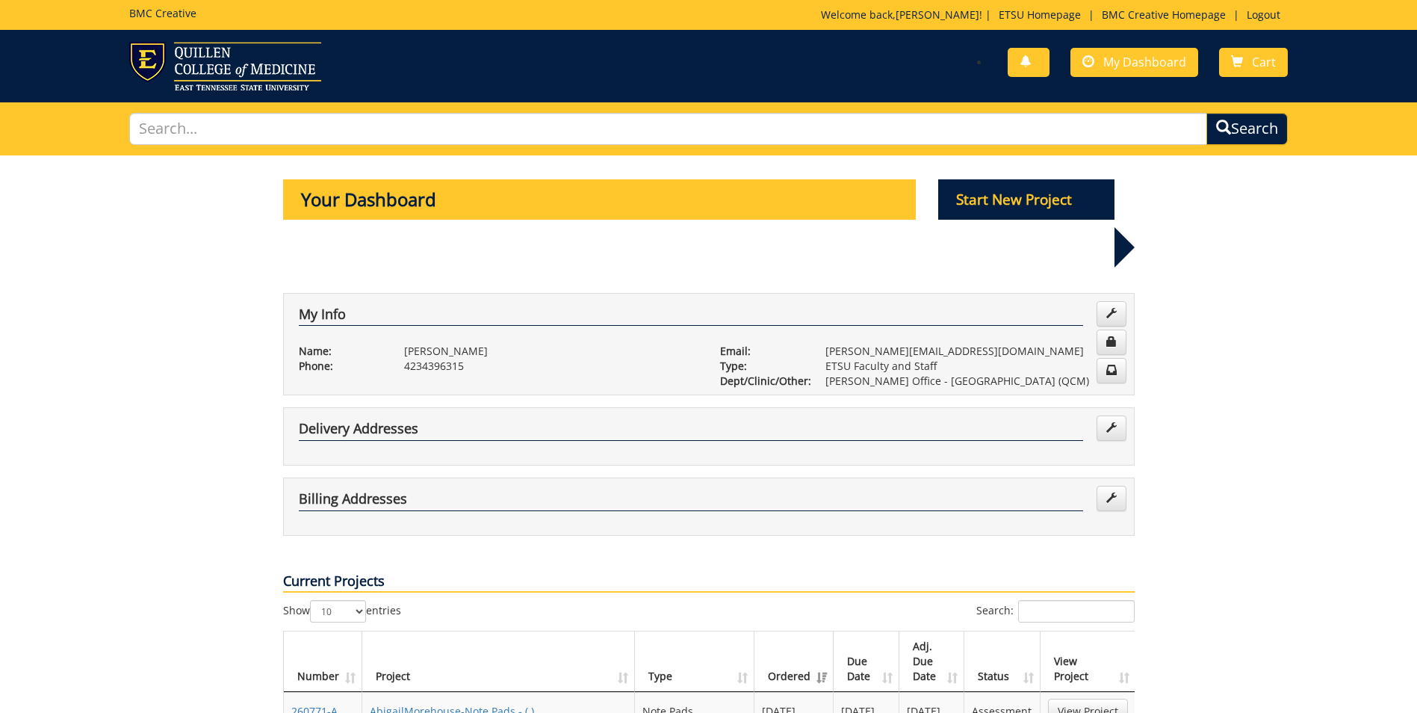
scroll to position [299, 0]
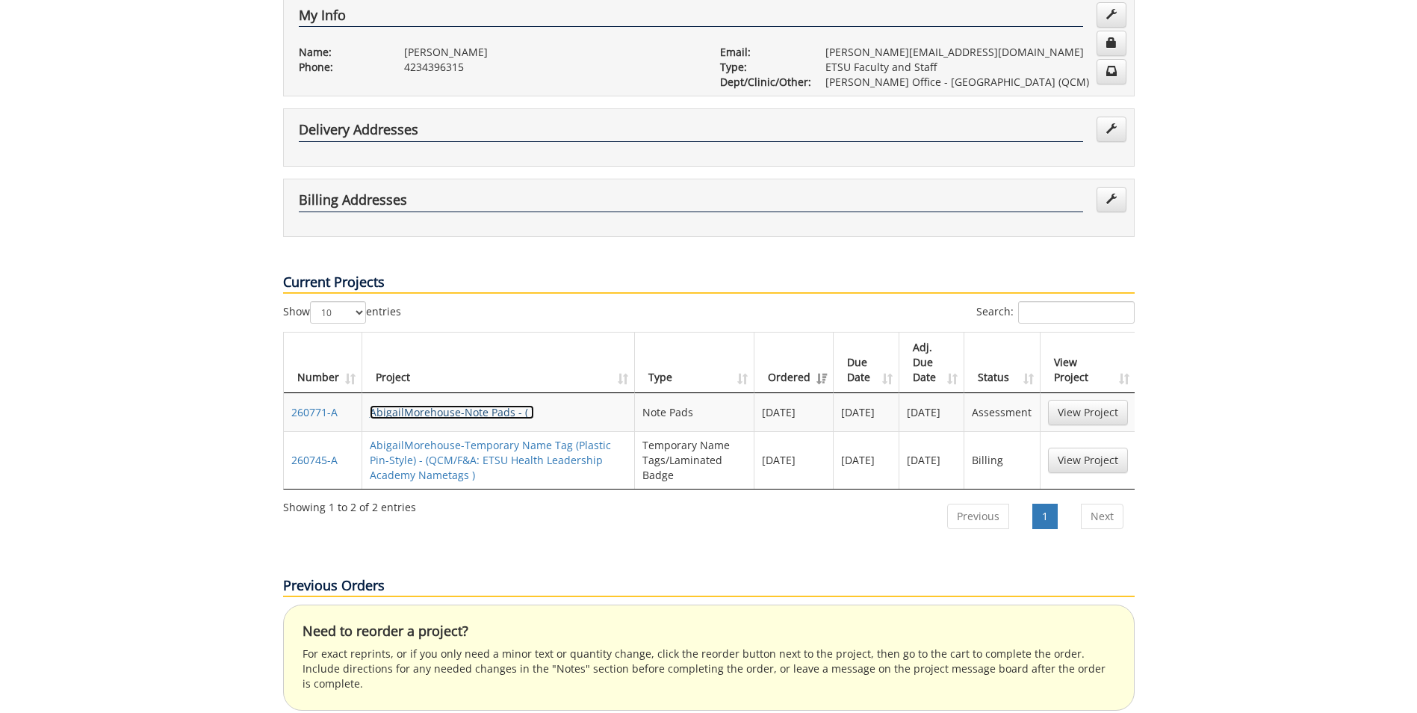
click at [386, 405] on link "AbigailMorehouse-Note Pads - ( )" at bounding box center [452, 412] width 164 height 14
